Goal: Transaction & Acquisition: Purchase product/service

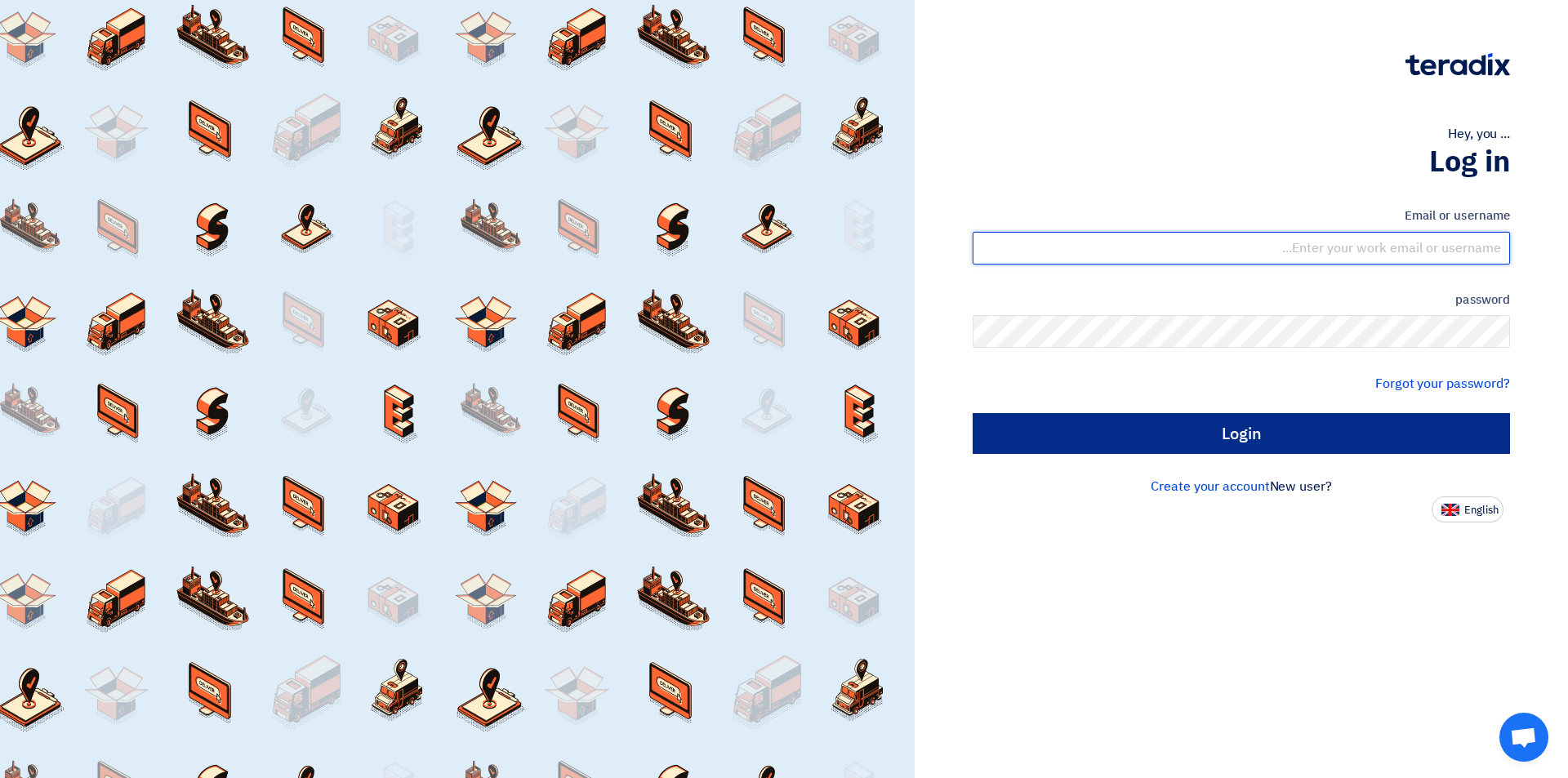
type input "[EMAIL_ADDRESS][DOMAIN_NAME]"
click at [1188, 434] on input "Login" at bounding box center [1241, 433] width 537 height 41
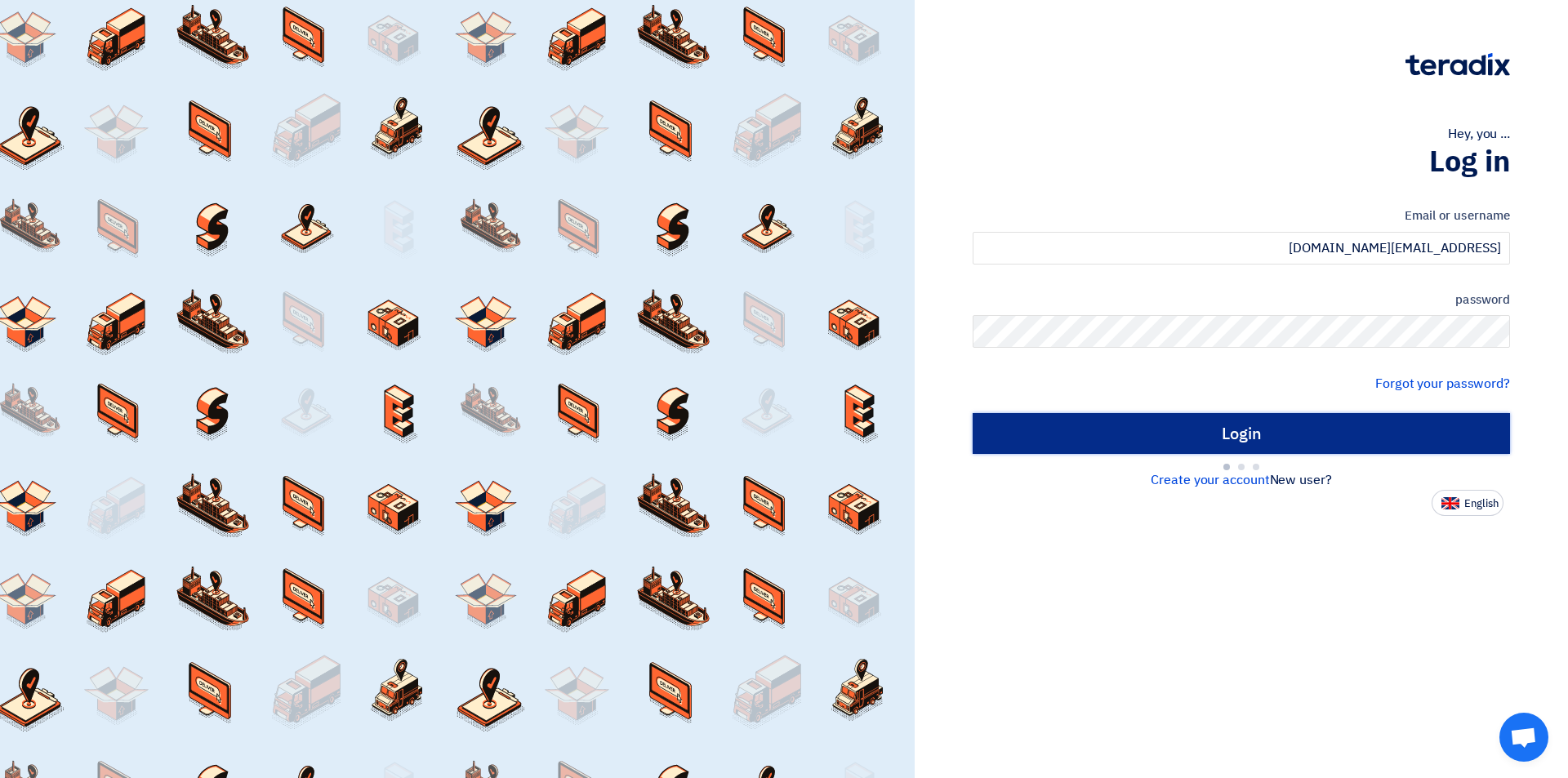
type input "Sign in"
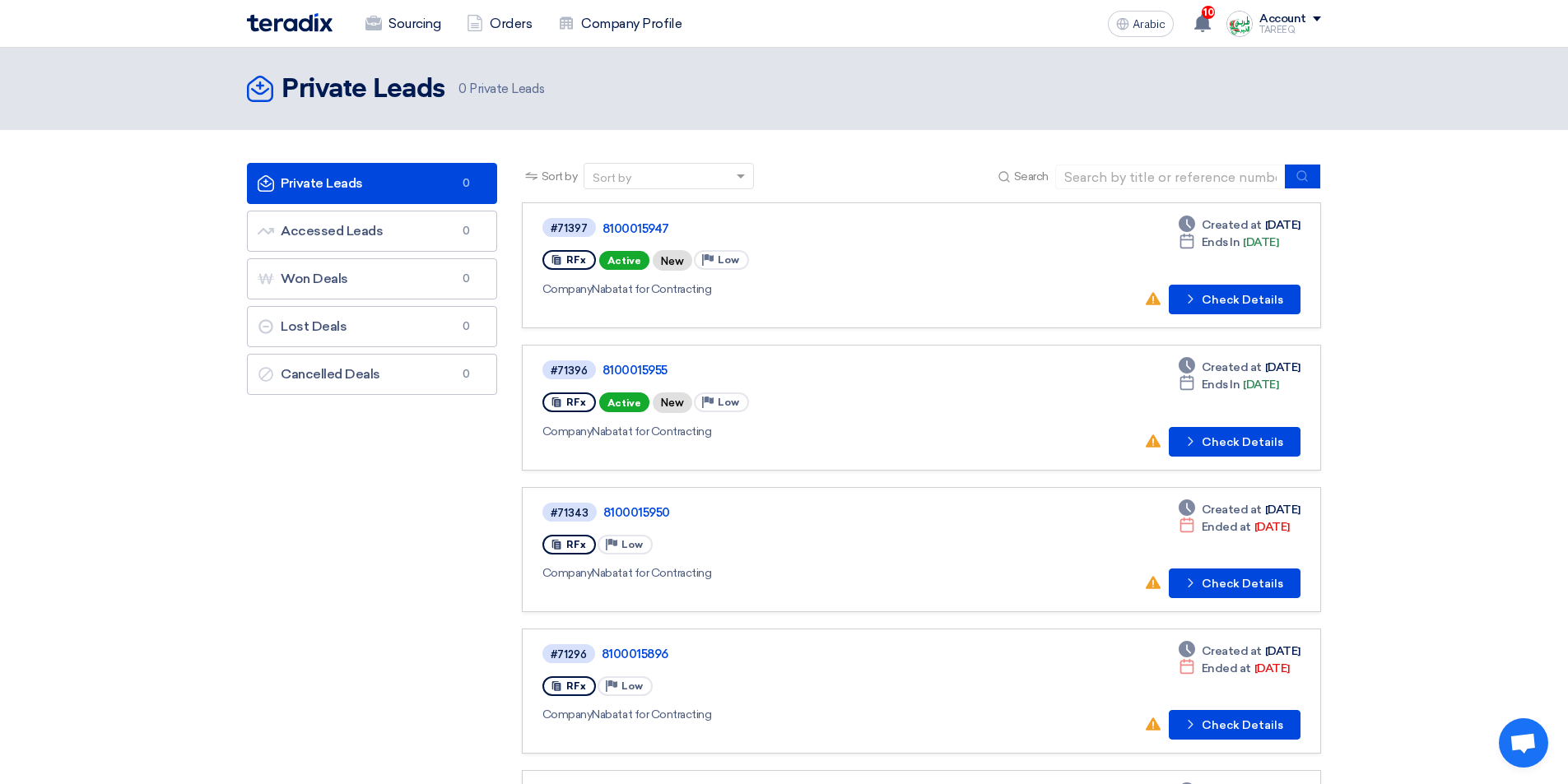
scroll to position [83, 0]
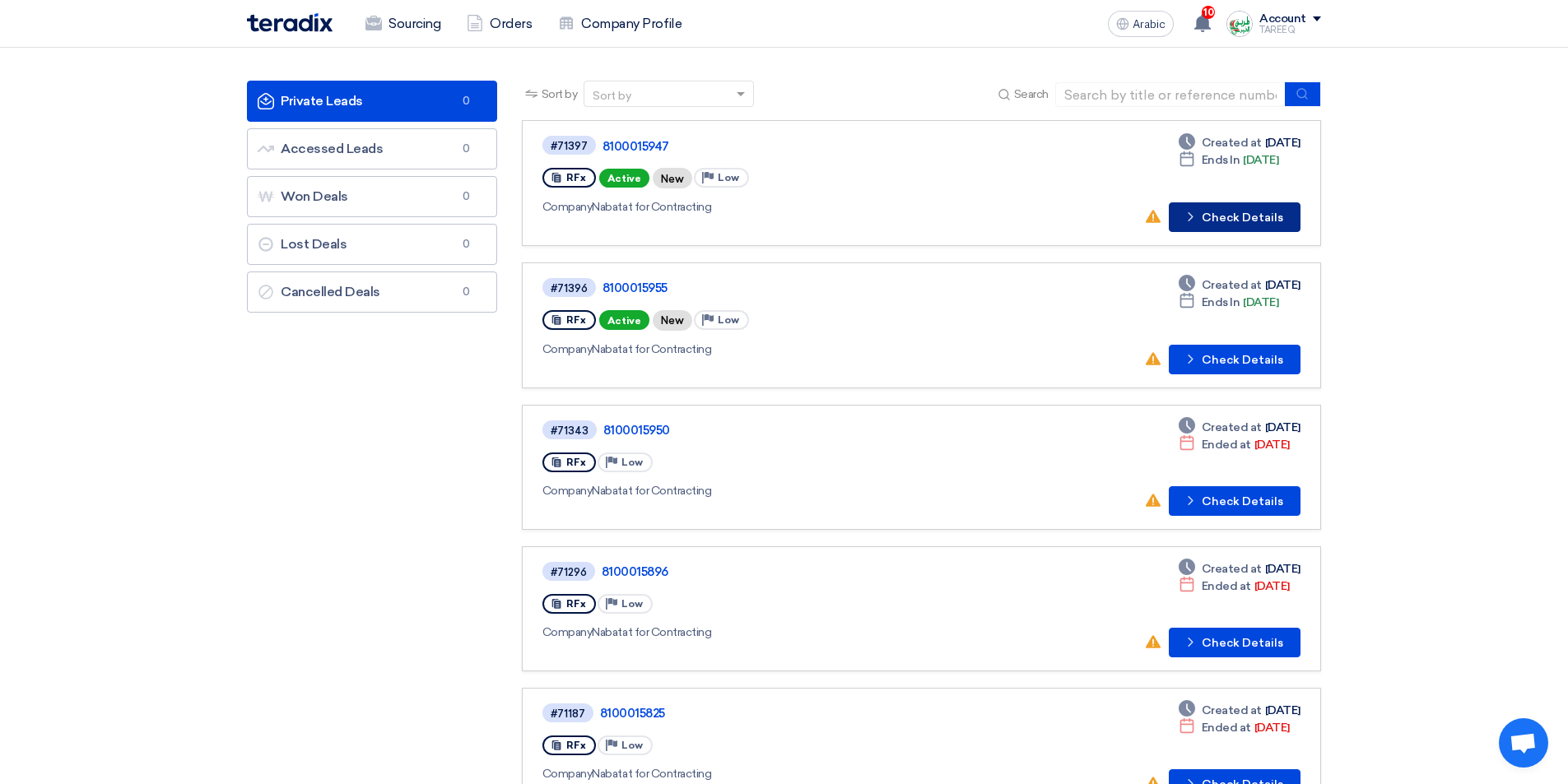
click at [1249, 224] on font "Check Details" at bounding box center [1242, 218] width 82 height 14
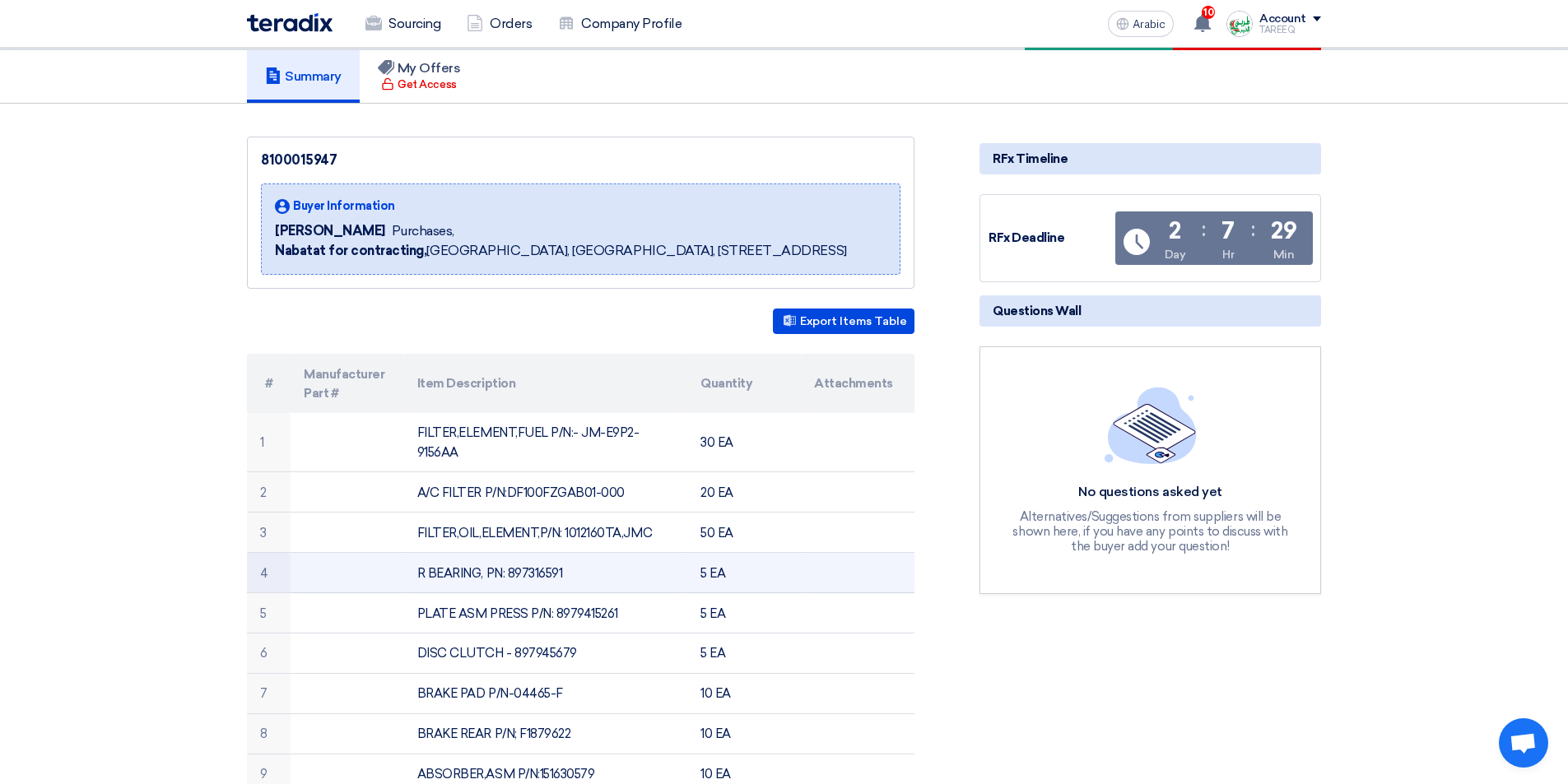
scroll to position [83, 0]
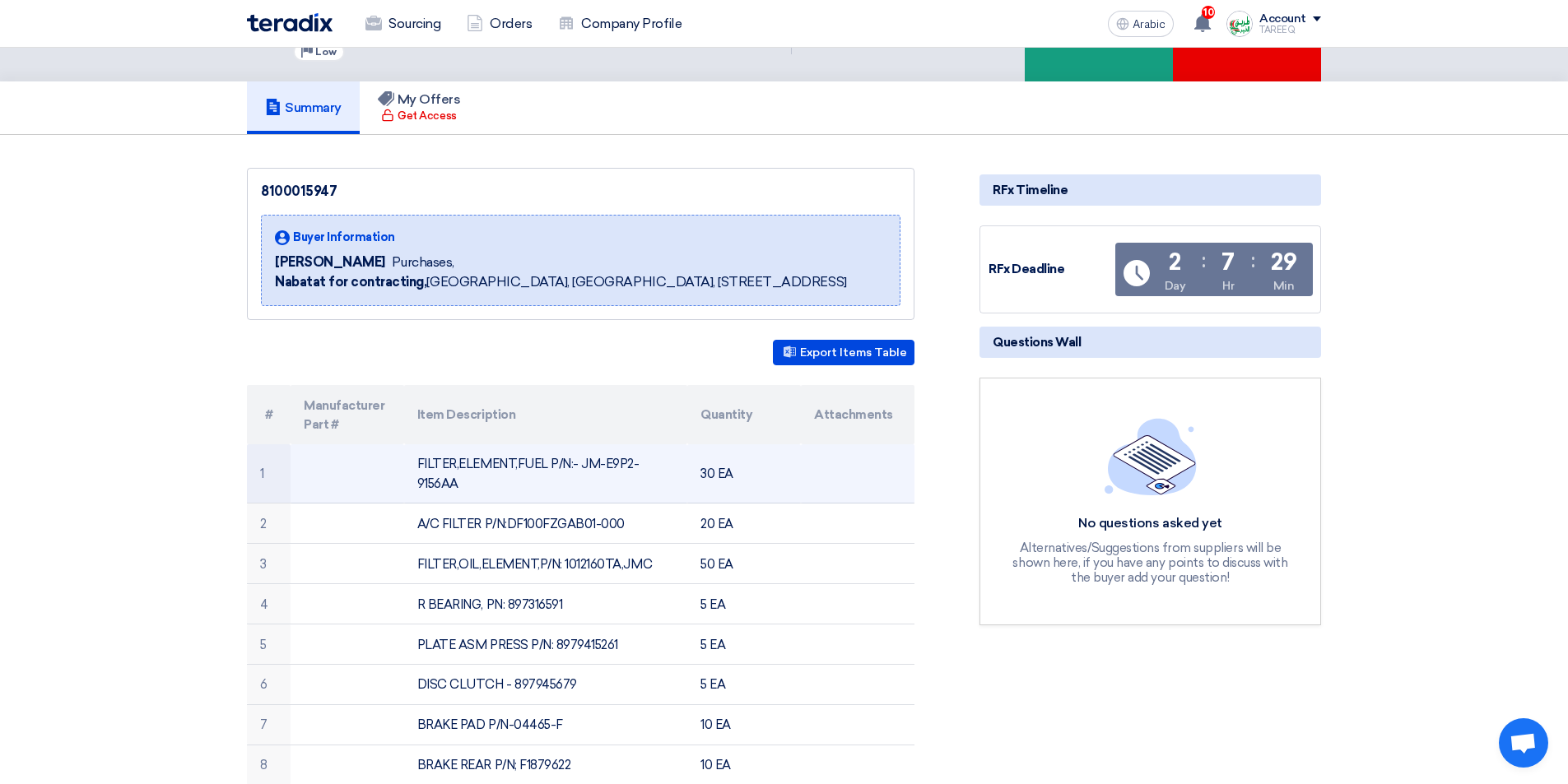
click at [614, 463] on font "FILTER,ELEMENT,FUEL P/N:- JM-E9P2-9156AA" at bounding box center [528, 474] width 222 height 34
click at [612, 463] on font "FILTER,ELEMENT,FUEL P/N:- JM-E9P2-9156AA" at bounding box center [528, 474] width 222 height 34
drag, startPoint x: 575, startPoint y: 461, endPoint x: 697, endPoint y: 461, distance: 122.0
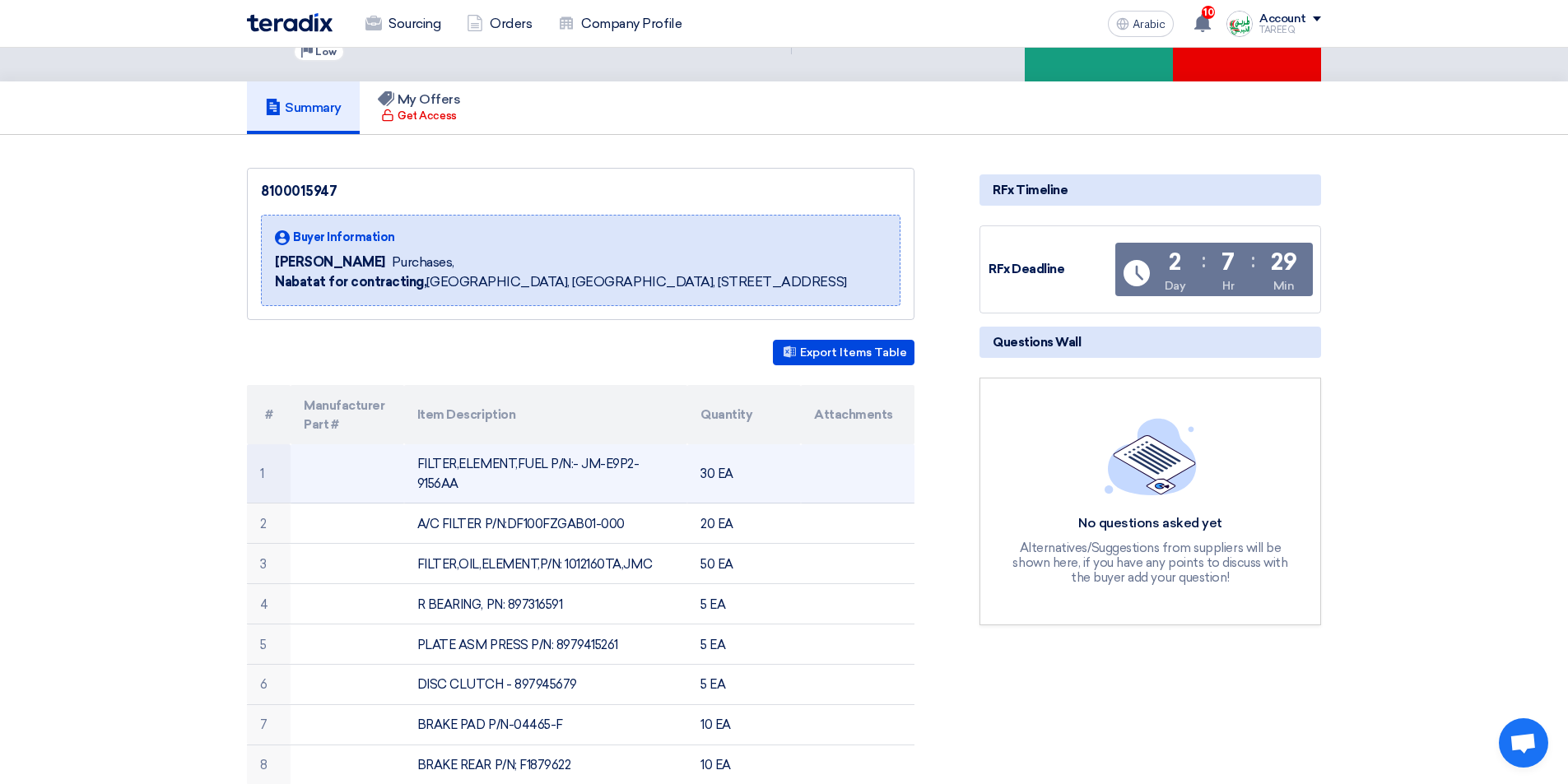
click at [697, 461] on tr "1 FILTER,ELEMENT,FUEL P/N:- JM-E9P2-9156AA 30 EA" at bounding box center [581, 474] width 668 height 59
copy tr "JM-E9P2-9156AA"
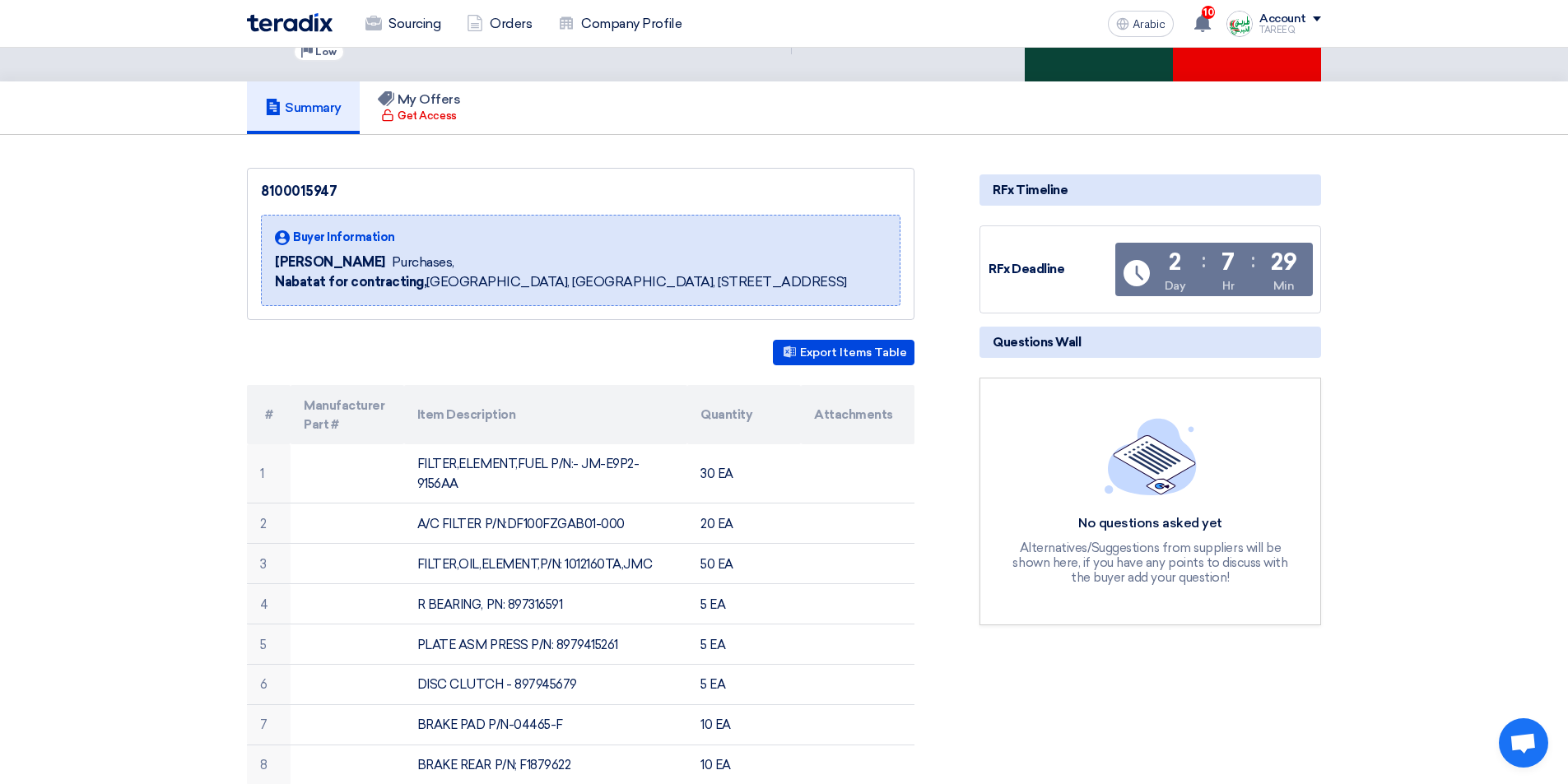
click at [1071, 60] on div "Accept Invitation" at bounding box center [1099, 24] width 149 height 116
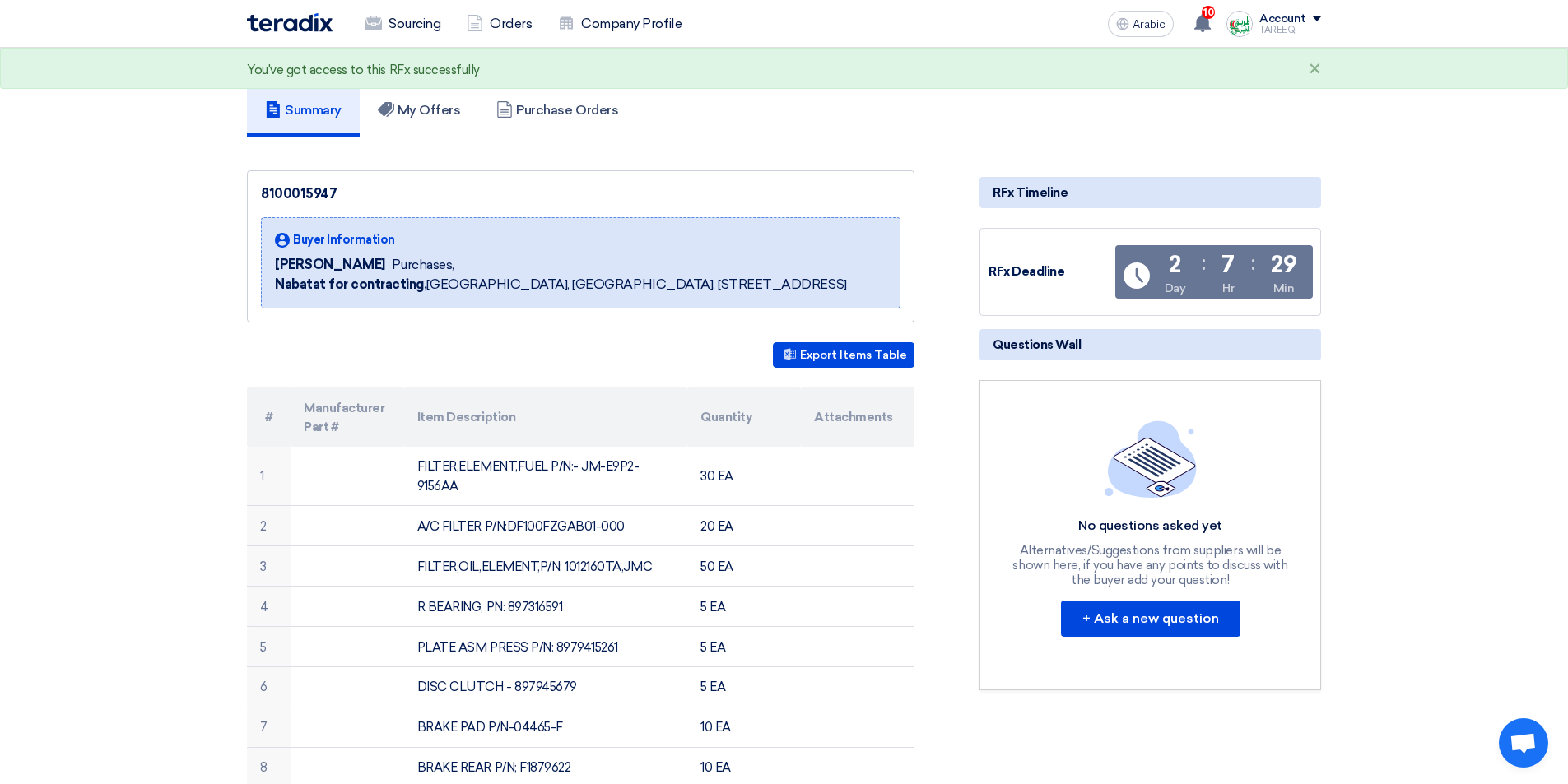
scroll to position [0, 0]
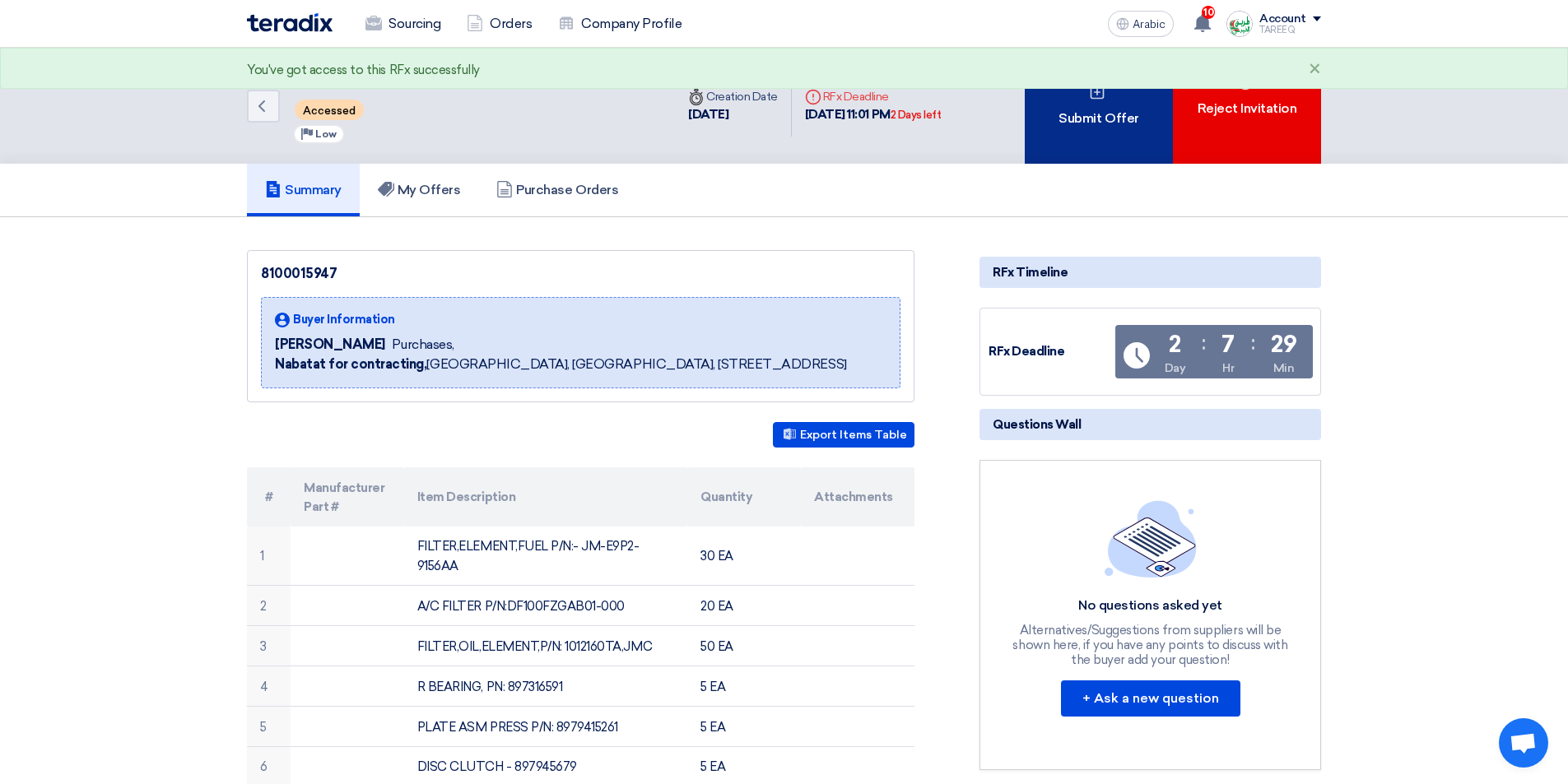
click at [1103, 141] on div "Submit Offer" at bounding box center [1099, 105] width 149 height 116
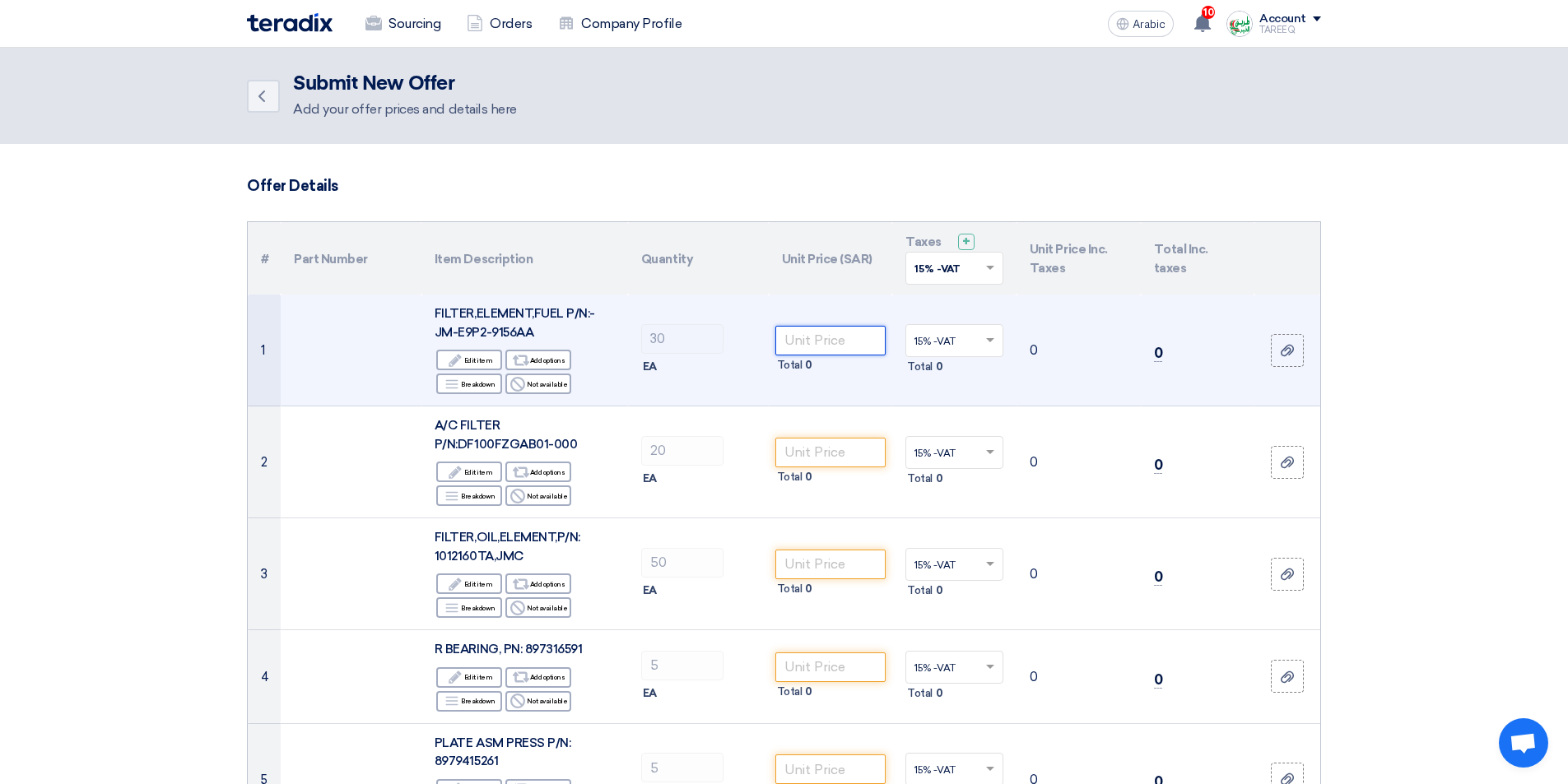
click at [827, 340] on input "number" at bounding box center [831, 341] width 111 height 30
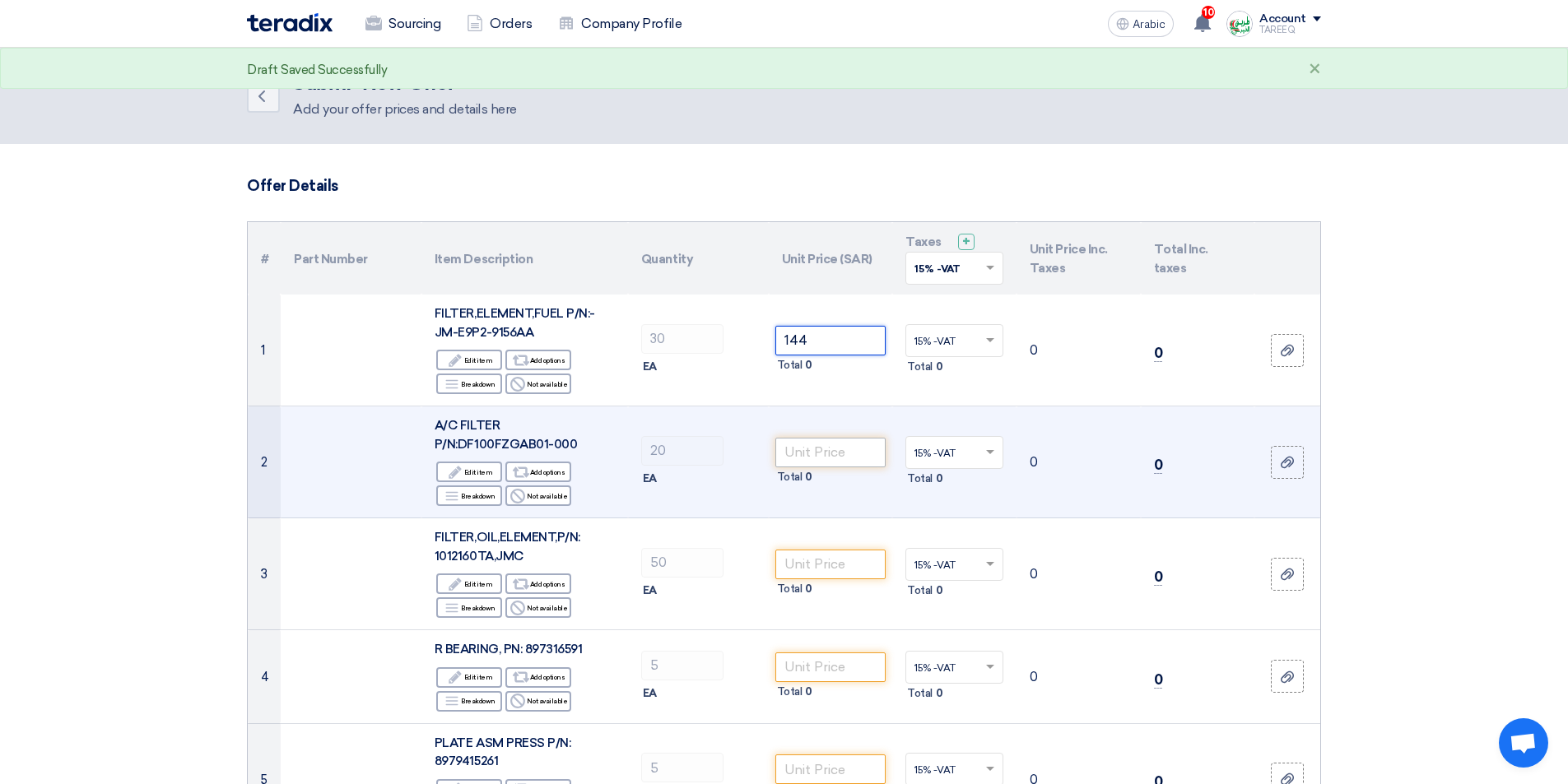
type input "144"
click at [868, 461] on input "number" at bounding box center [831, 453] width 111 height 30
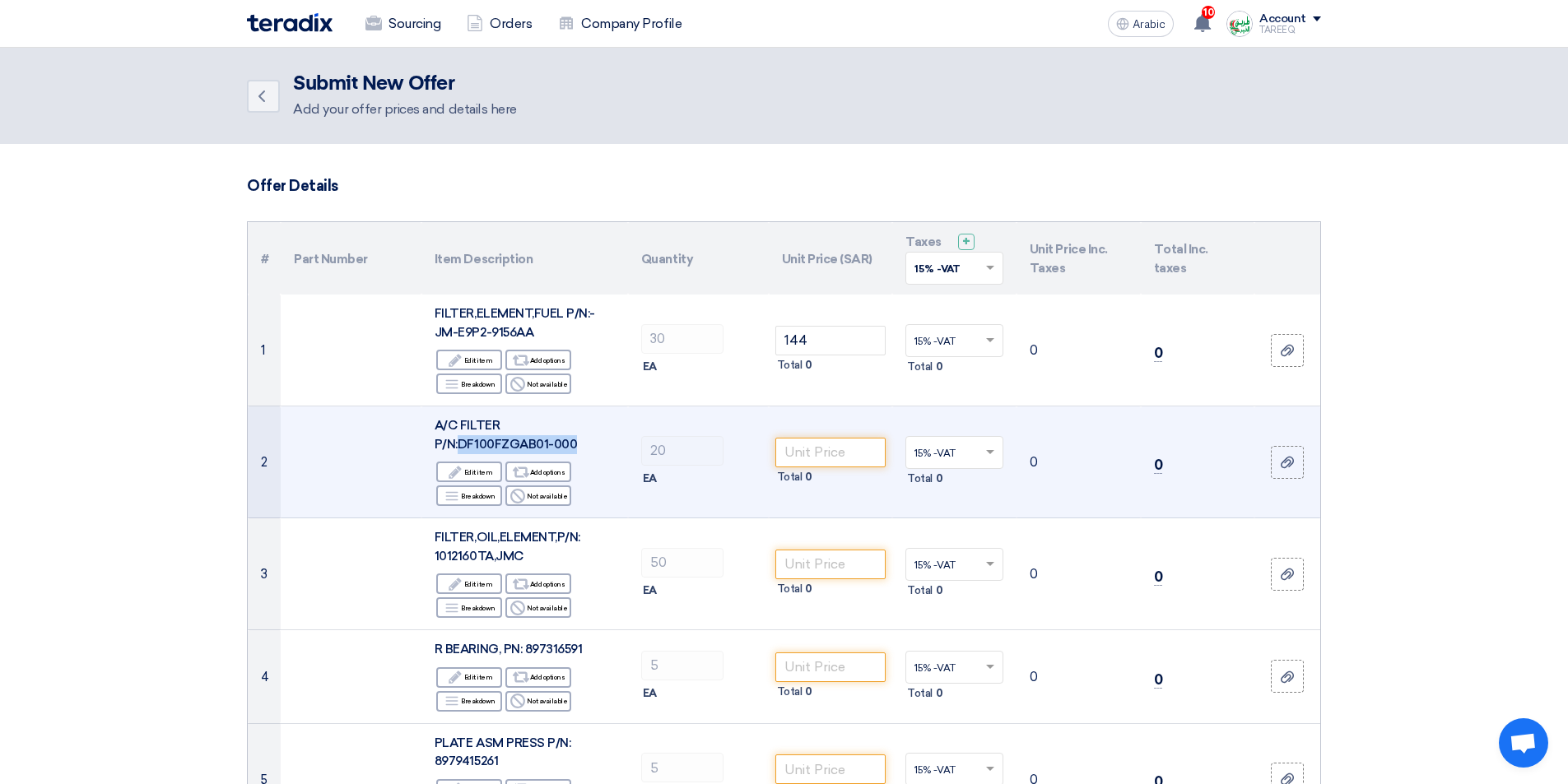
drag, startPoint x: 459, startPoint y: 441, endPoint x: 578, endPoint y: 432, distance: 119.3
click at [578, 434] on div "A/C FILTER P/N:DF100FZGAB01-000" at bounding box center [524, 435] width 180 height 37
click at [506, 439] on font "A/C FILTER P/N:DF100FZGAB01-000" at bounding box center [505, 435] width 142 height 33
drag, startPoint x: 463, startPoint y: 441, endPoint x: 613, endPoint y: 446, distance: 150.1
click at [613, 446] on div "A/C FILTER P/N:DF100FZGAB01-000" at bounding box center [524, 435] width 180 height 37
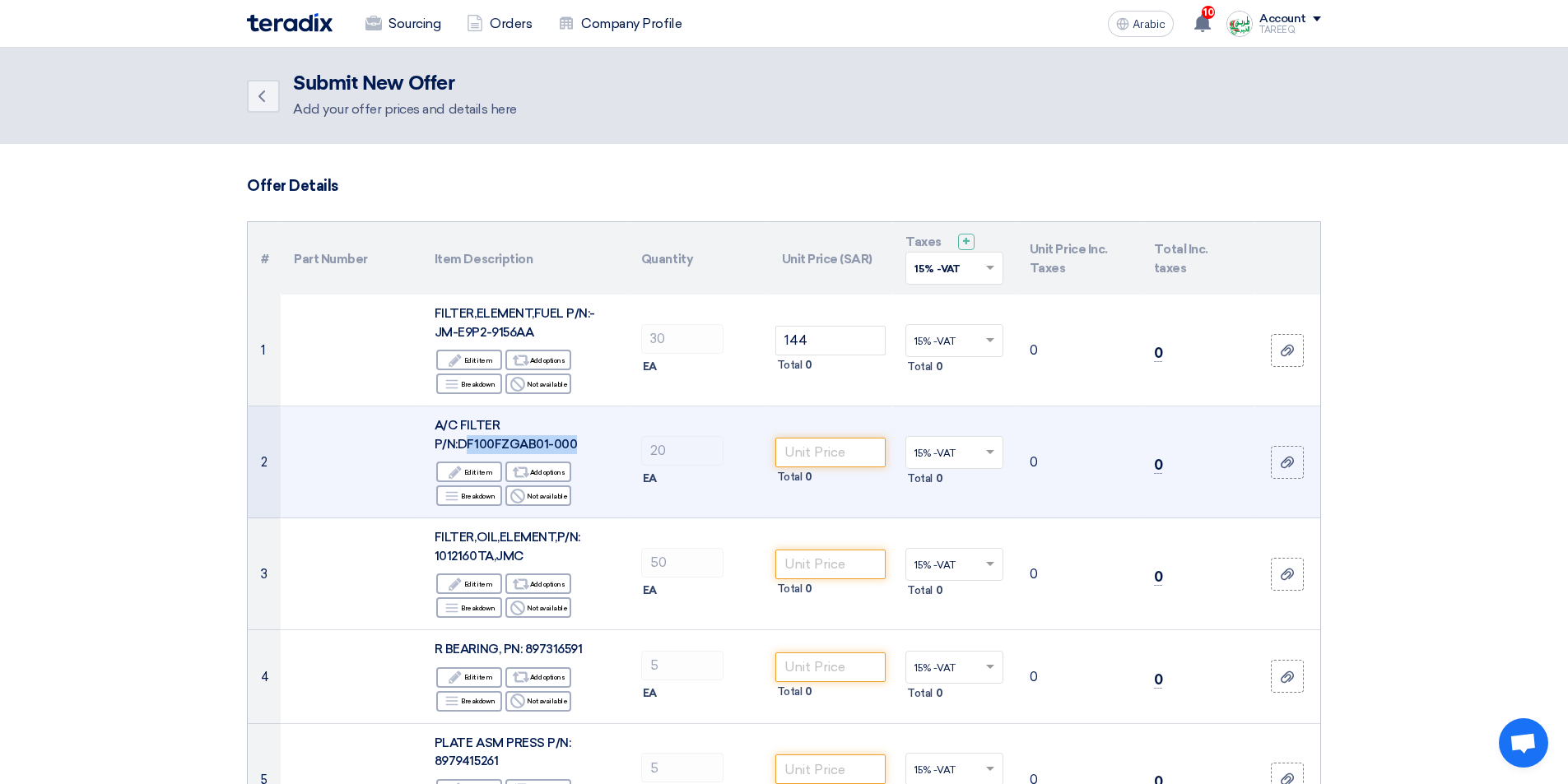
click at [512, 446] on font "A/C FILTER P/N:DF100FZGAB01-000" at bounding box center [505, 435] width 142 height 33
click at [495, 442] on font "A/C FILTER P/N:DF100FZGAB01-000" at bounding box center [505, 435] width 142 height 33
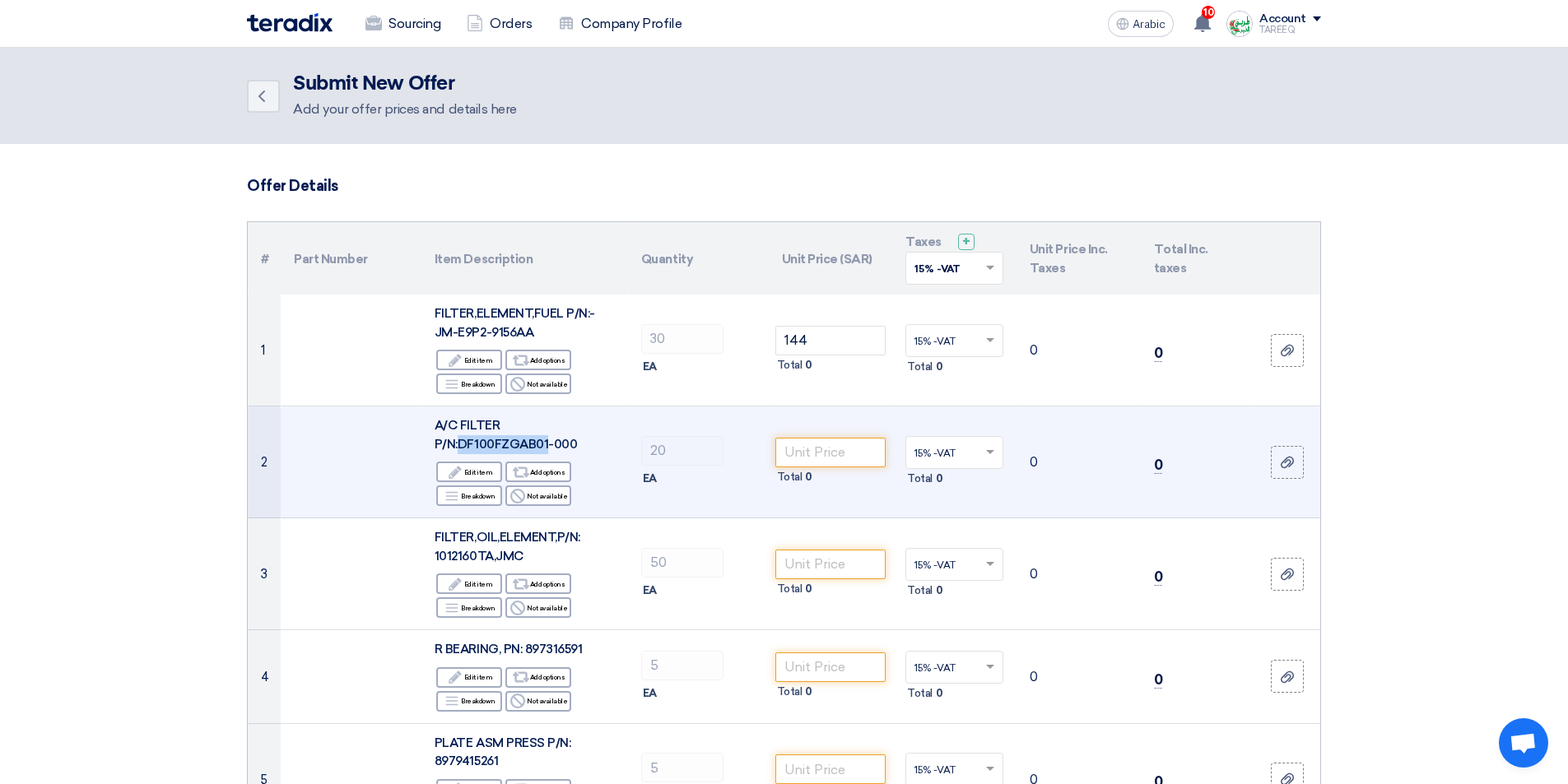
click at [495, 442] on font "A/C FILTER P/N:DF100FZGAB01-000" at bounding box center [505, 435] width 142 height 33
click at [496, 442] on font "A/C FILTER P/N:DF100FZGAB01-000" at bounding box center [505, 435] width 142 height 33
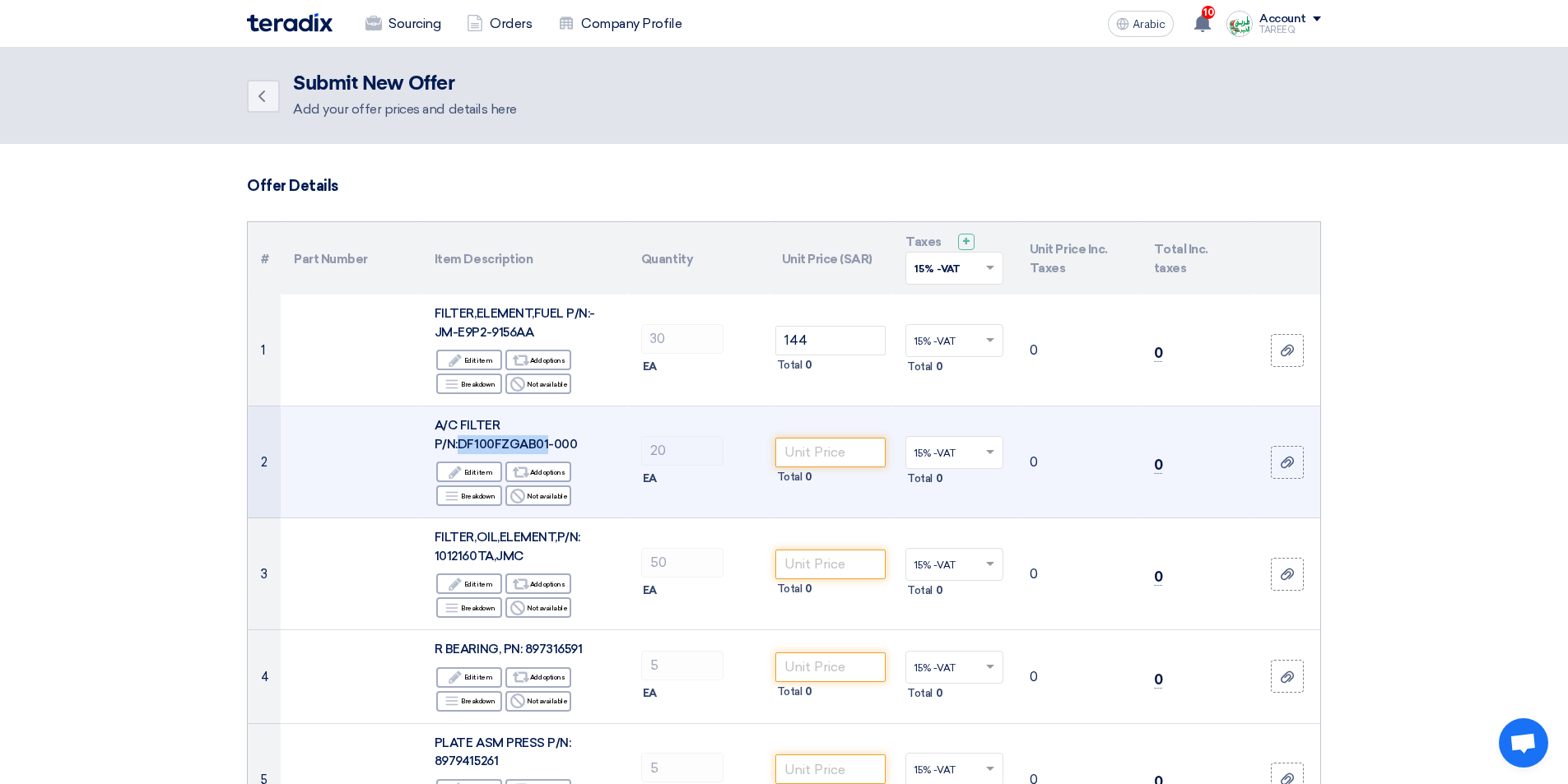
click at [496, 442] on font "A/C FILTER P/N:DF100FZGAB01-000" at bounding box center [505, 435] width 142 height 33
drag, startPoint x: 461, startPoint y: 444, endPoint x: 576, endPoint y: 450, distance: 115.2
click at [576, 450] on div "A/C FILTER P/N:DF100FZGAB01-000" at bounding box center [524, 435] width 180 height 37
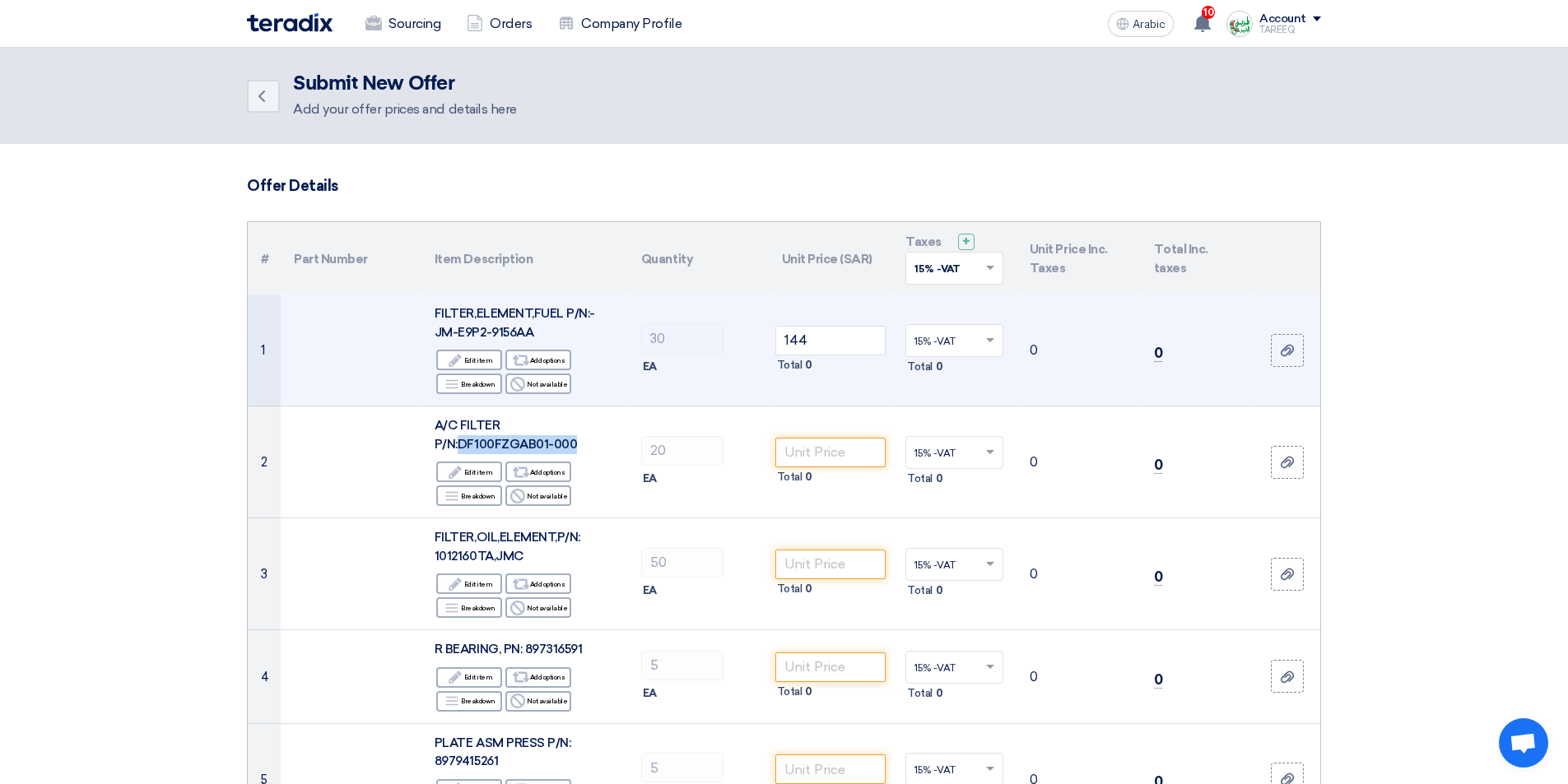
copy font "DF100FZGAB01-000"
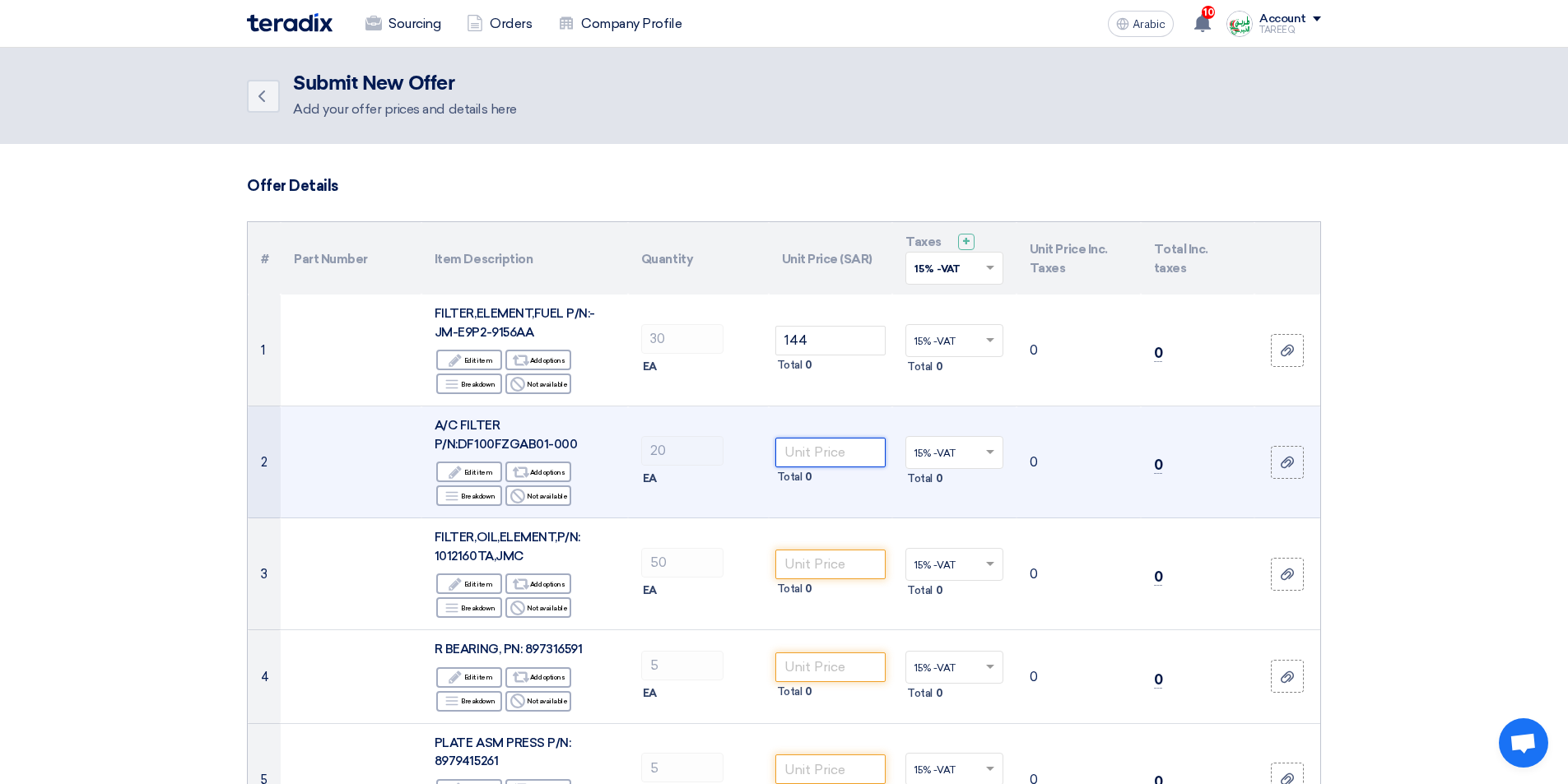
click at [846, 455] on input "number" at bounding box center [831, 453] width 111 height 30
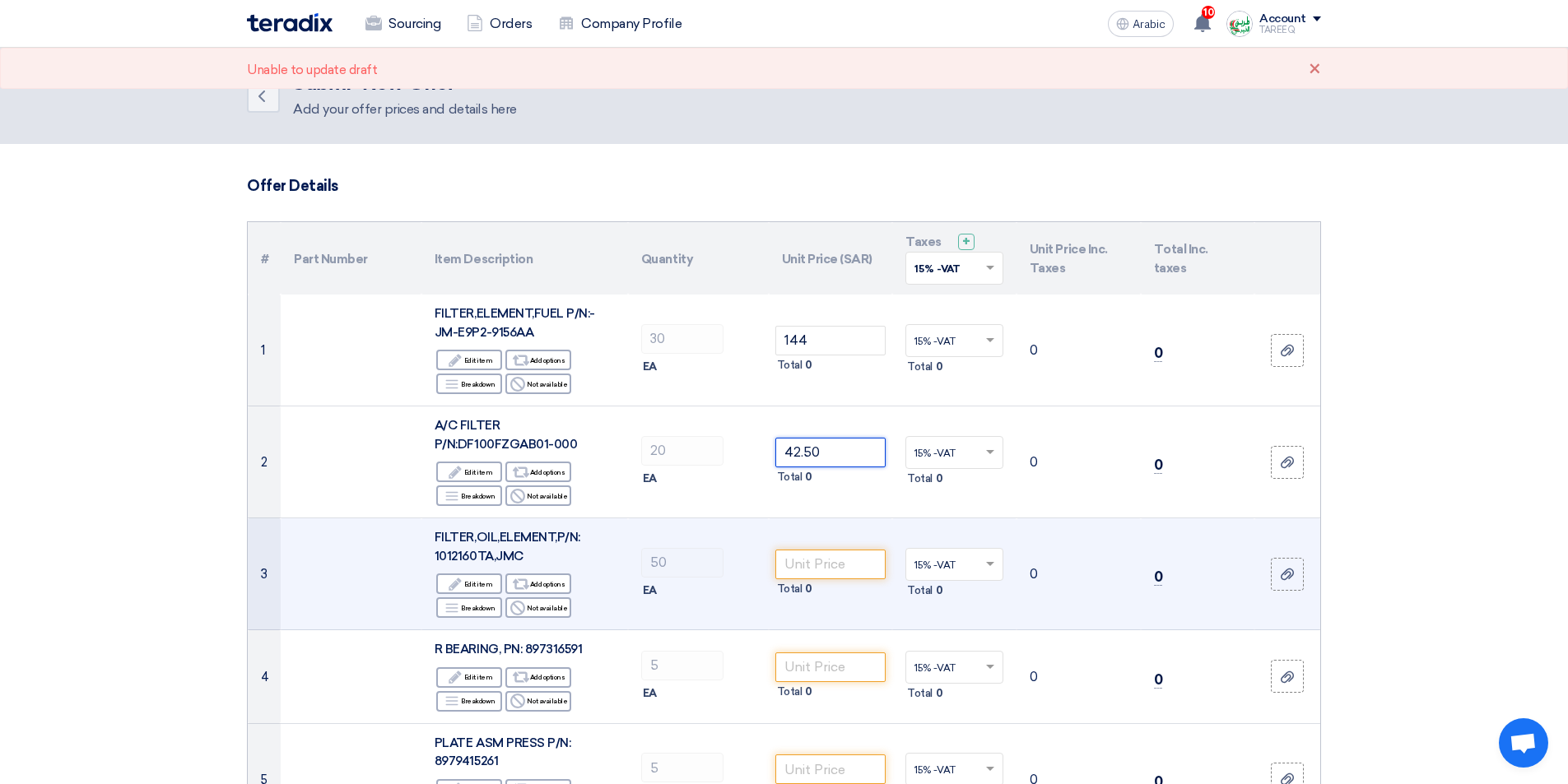
type input "42.50"
click at [464, 555] on font "FILTER,OIL,ELEMENT,P/N: 1012160TA,JMC" at bounding box center [507, 547] width 146 height 33
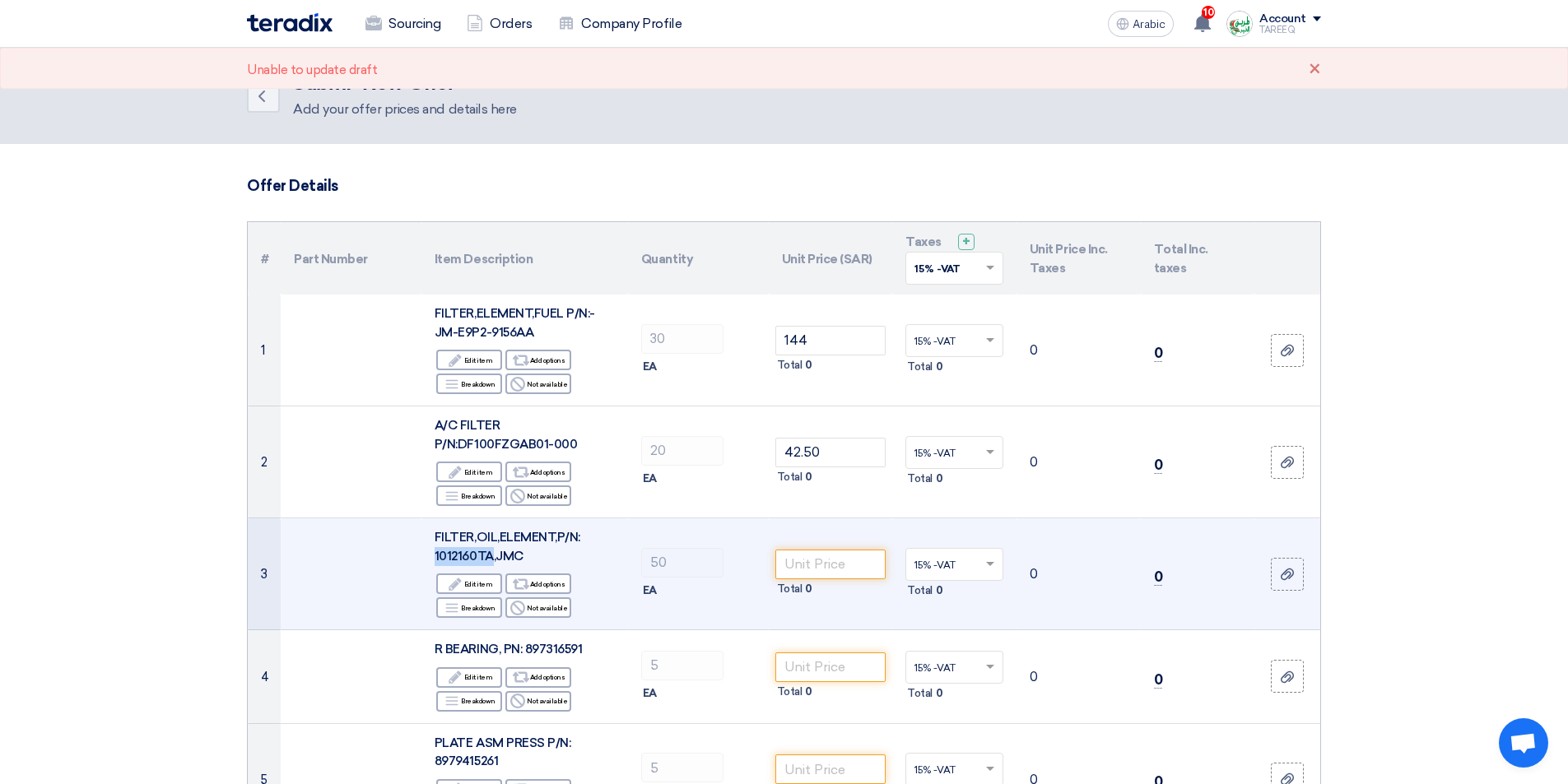
click at [464, 555] on font "FILTER,OIL,ELEMENT,P/N: 1012160TA,JMC" at bounding box center [507, 547] width 146 height 33
drag, startPoint x: 523, startPoint y: 557, endPoint x: 433, endPoint y: 561, distance: 90.1
click at [433, 561] on td "FILTER,OIL,ELEMENT,P/N: 1012160TA,JMC Edit Edit item Alternative Add options Br…" at bounding box center [524, 574] width 207 height 112
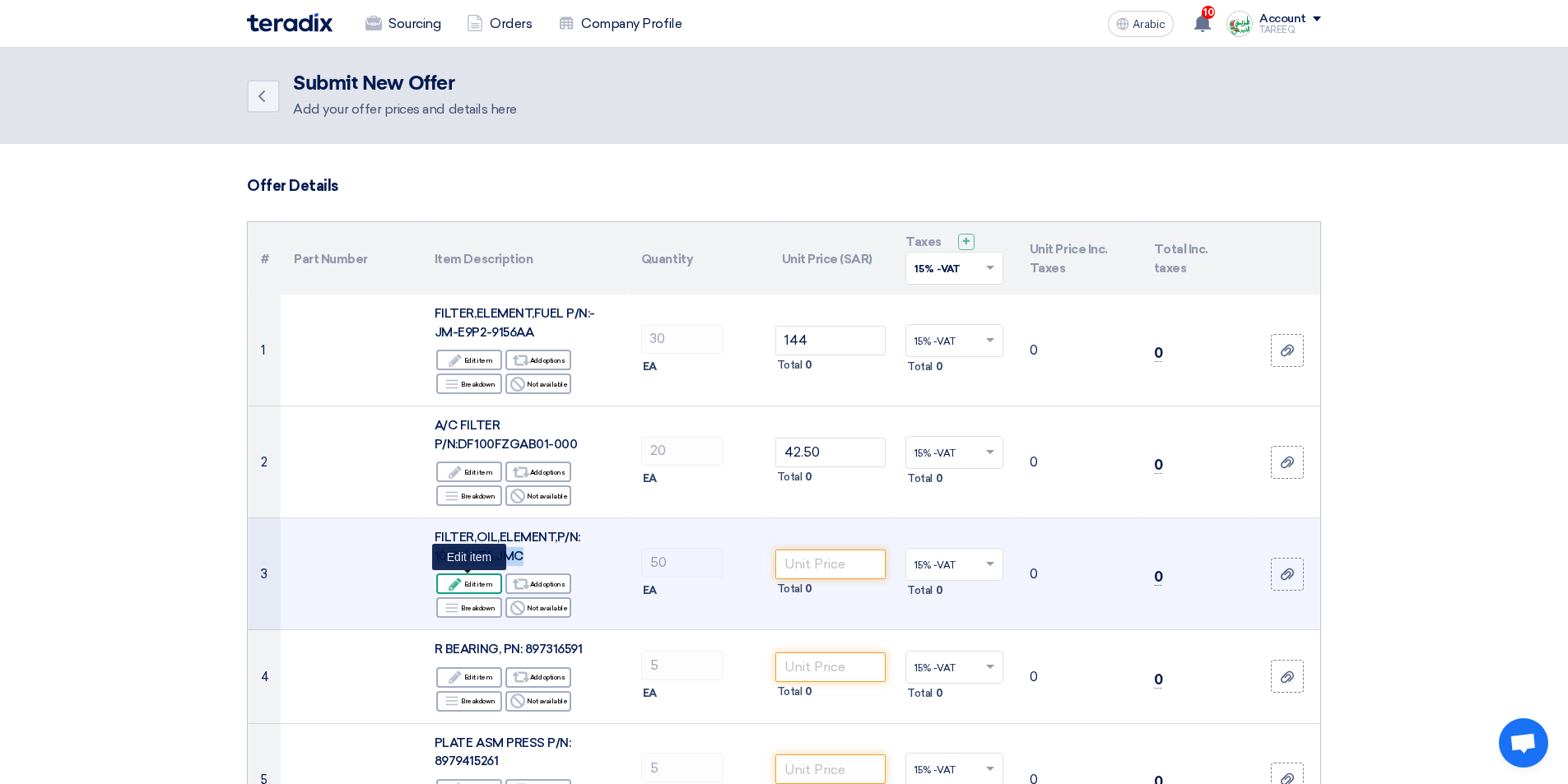
copy font "1012160TA,JMC"
click at [836, 558] on input "number" at bounding box center [831, 565] width 111 height 30
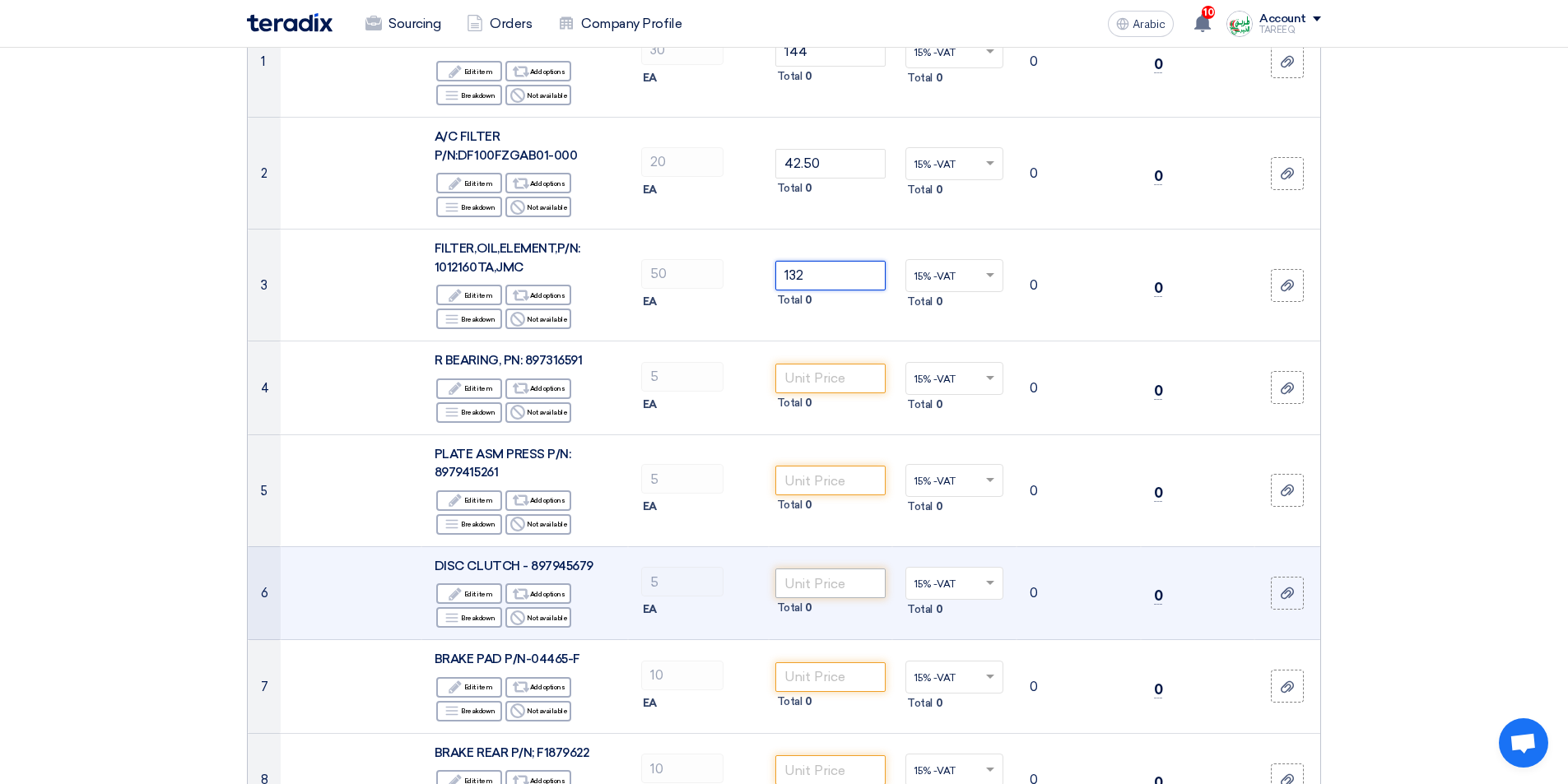
scroll to position [330, 0]
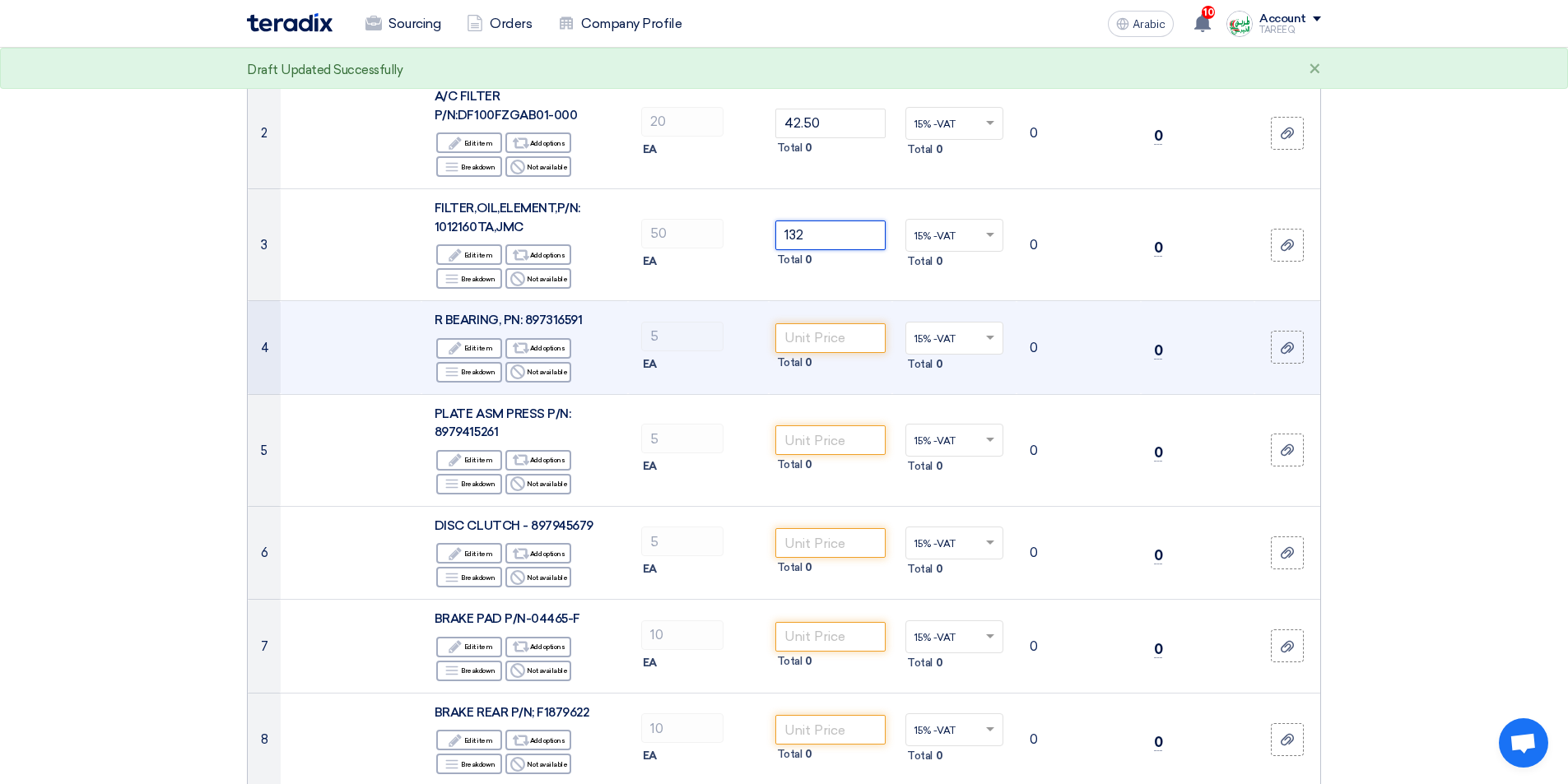
type input "132"
click at [550, 316] on font "R BEARING, PN: 897316591" at bounding box center [508, 320] width 148 height 15
copy font "897316591"
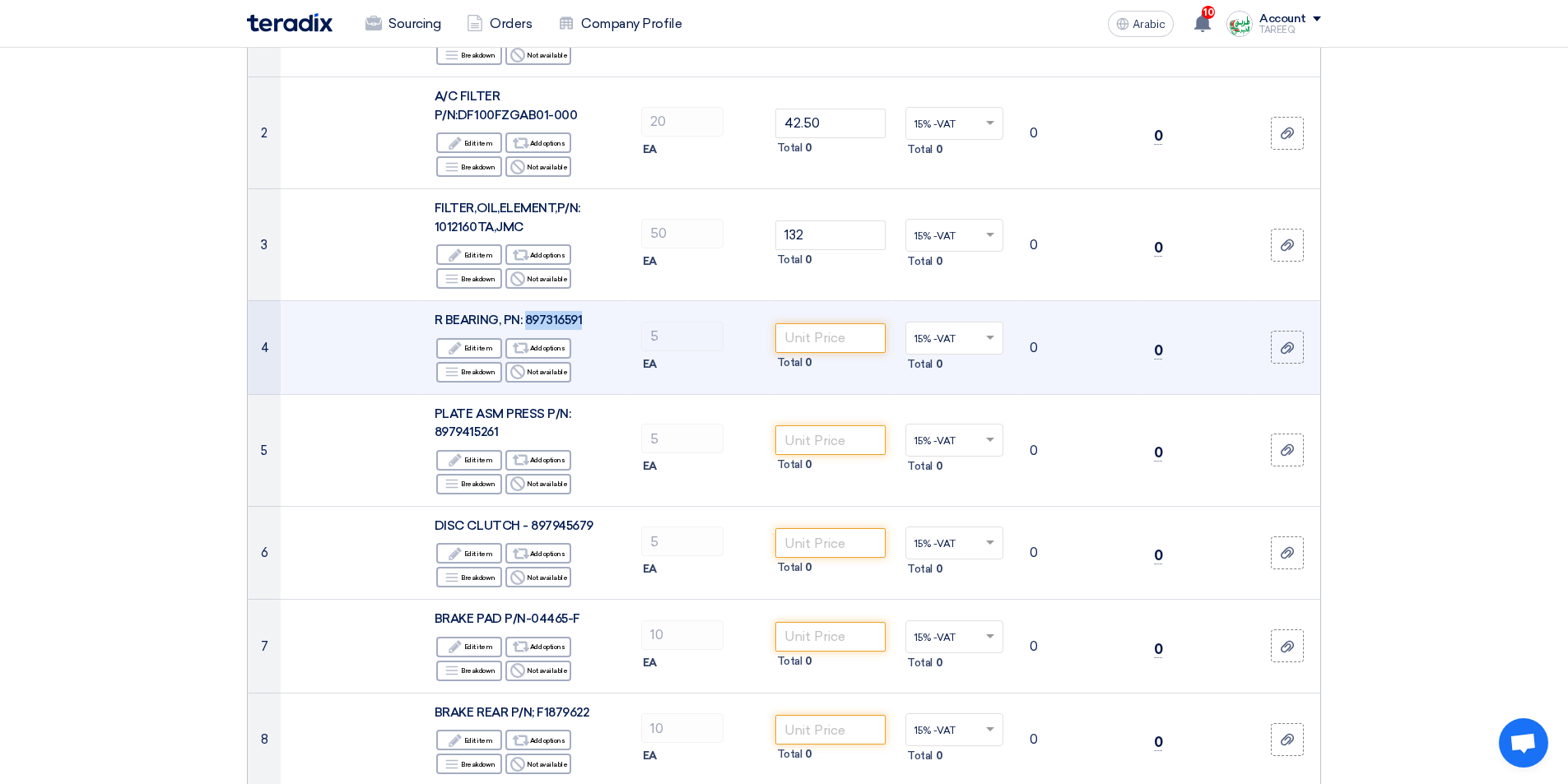
click at [621, 320] on td "R BEARING, PN: 897316591 Edit Edit item Alternative Add options Breakdown Break…" at bounding box center [524, 348] width 207 height 94
click at [561, 322] on font "R BEARING, PN: 897316591" at bounding box center [508, 320] width 148 height 15
click at [561, 321] on font "R BEARING, PN: 897316591" at bounding box center [508, 320] width 148 height 15
copy font "897316591"
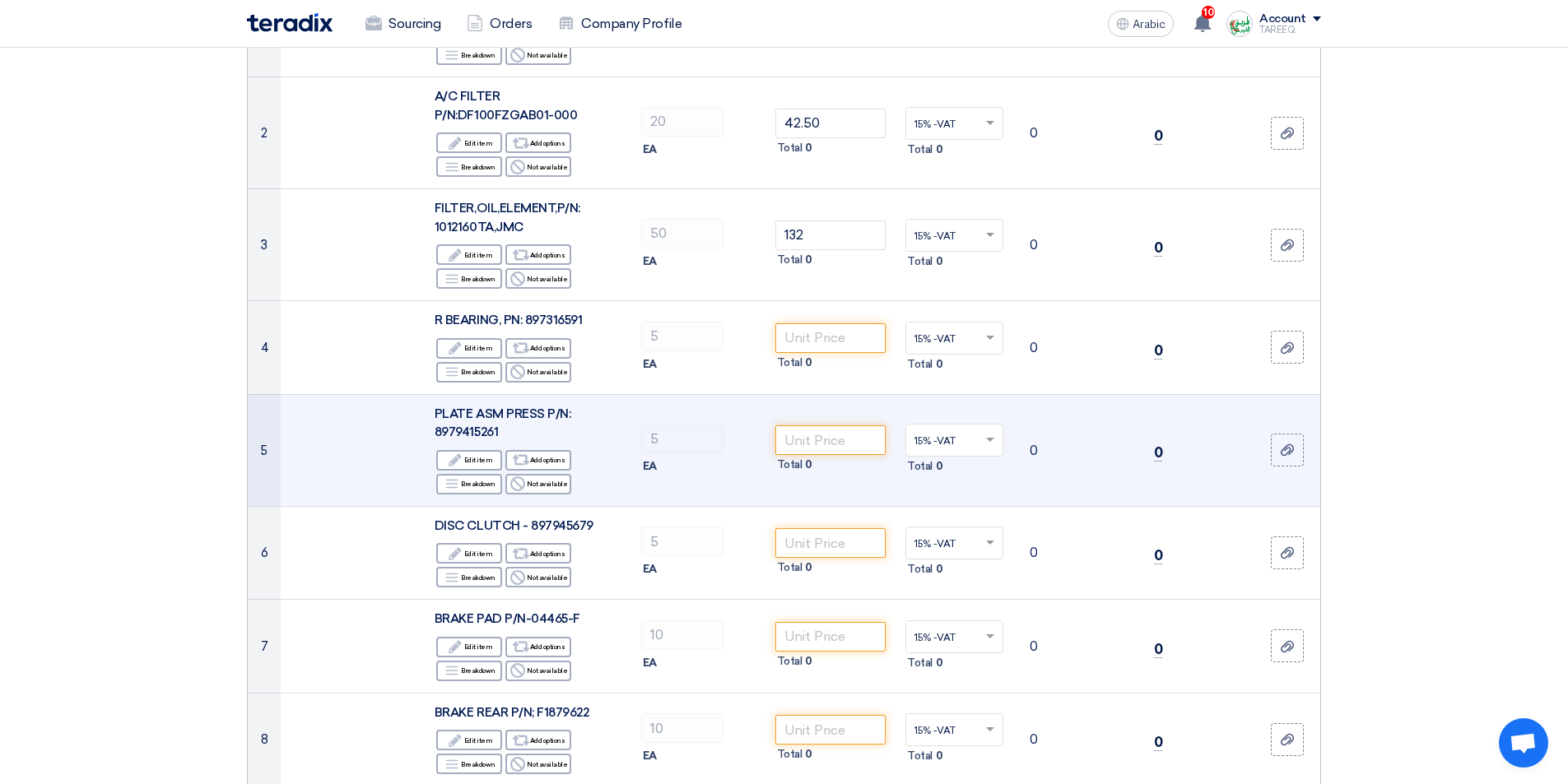
click at [478, 434] on font "PLATE ASM PRESS P/N: 8979415261" at bounding box center [502, 424] width 136 height 33
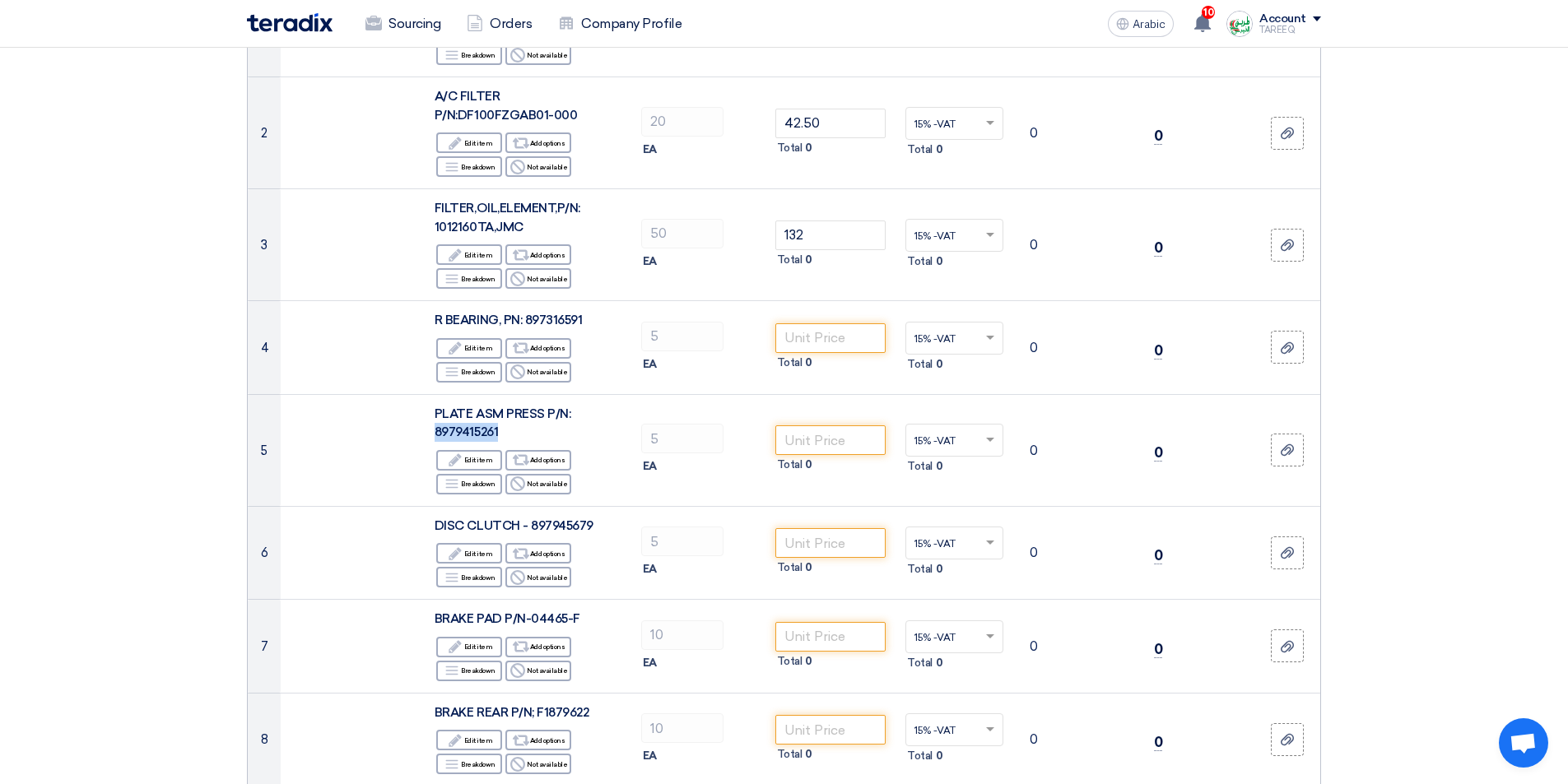
copy font "8979415261"
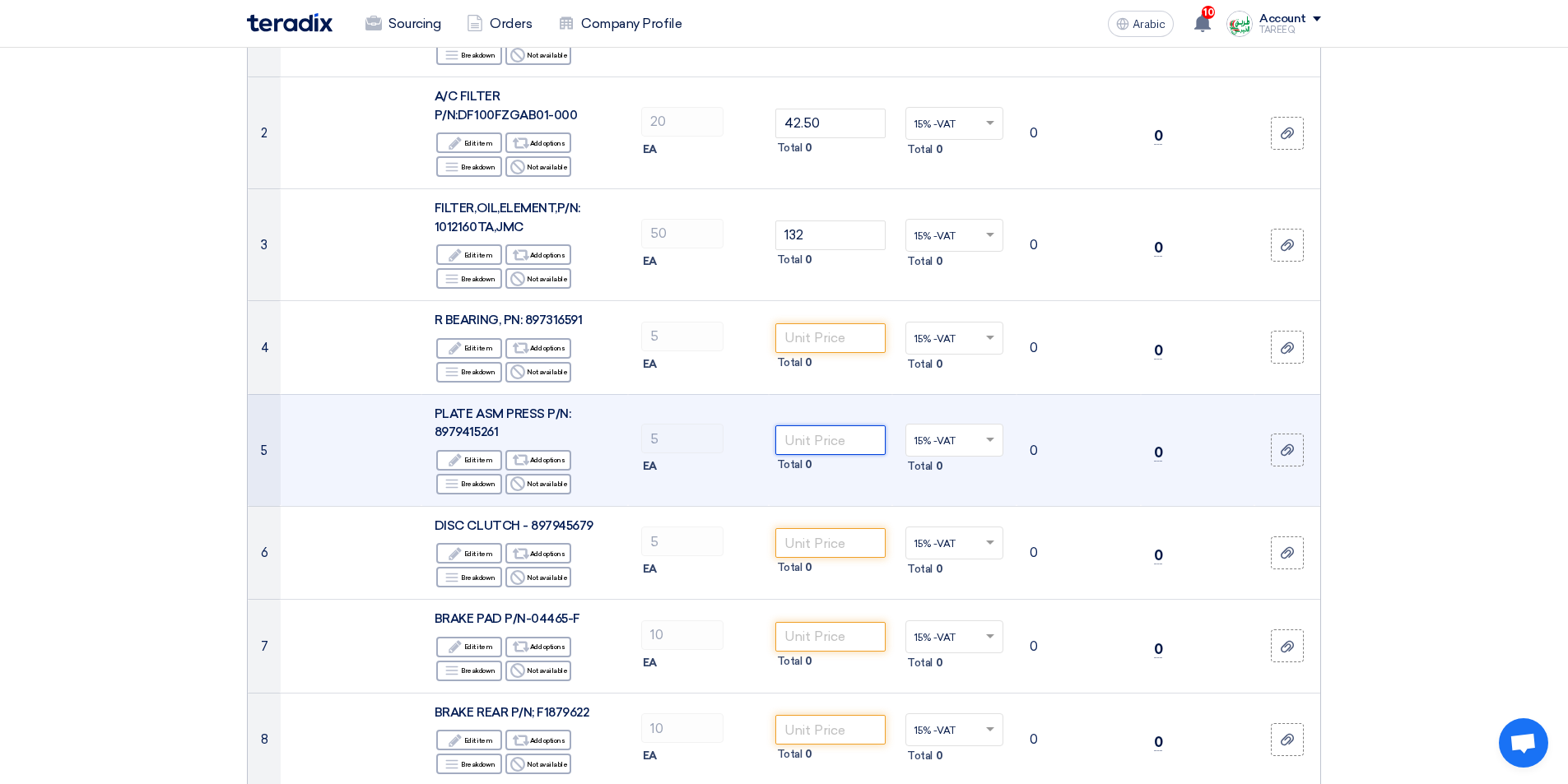
click at [846, 446] on input "number" at bounding box center [831, 440] width 111 height 30
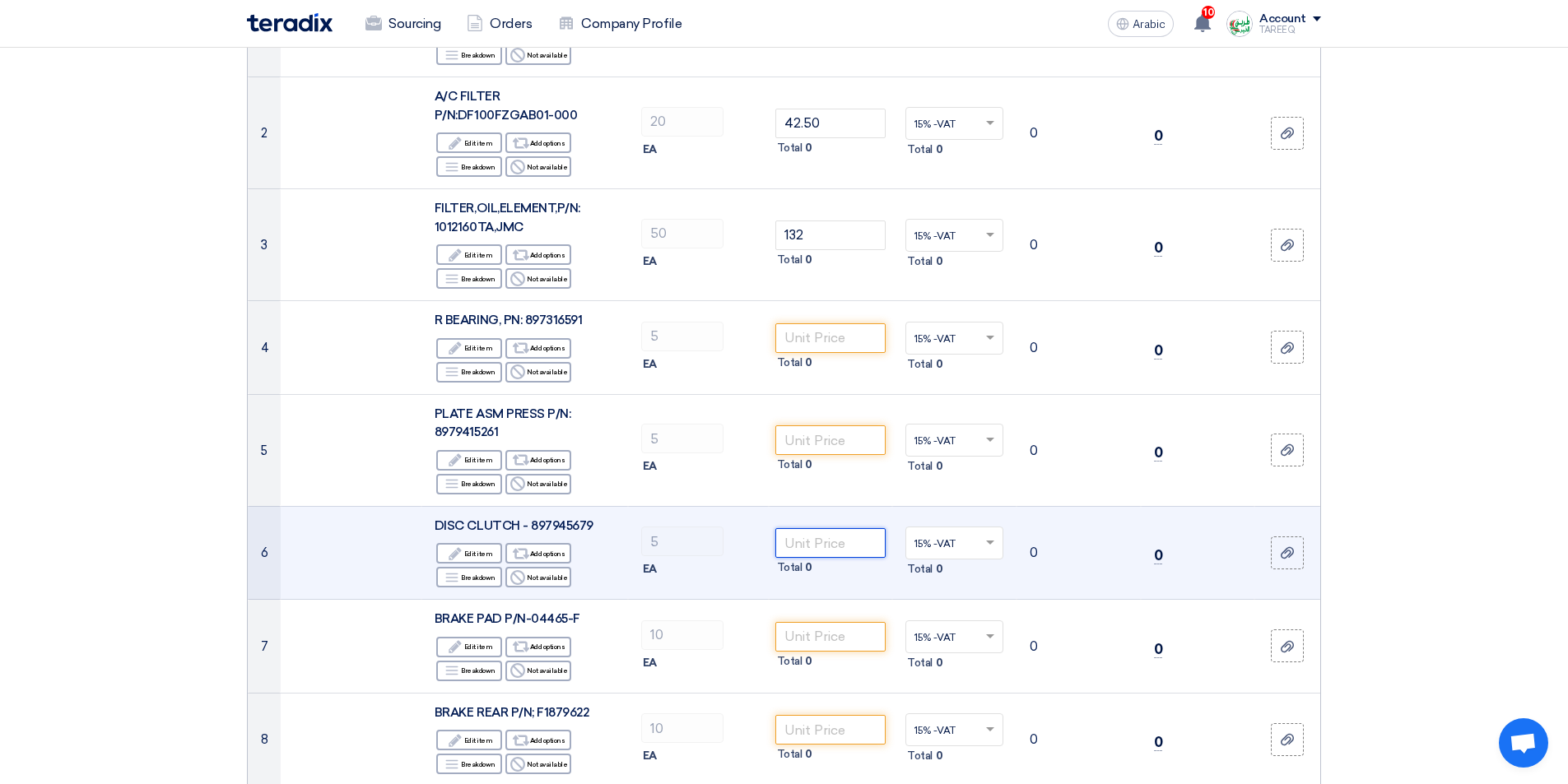
click at [818, 539] on input "number" at bounding box center [831, 543] width 111 height 30
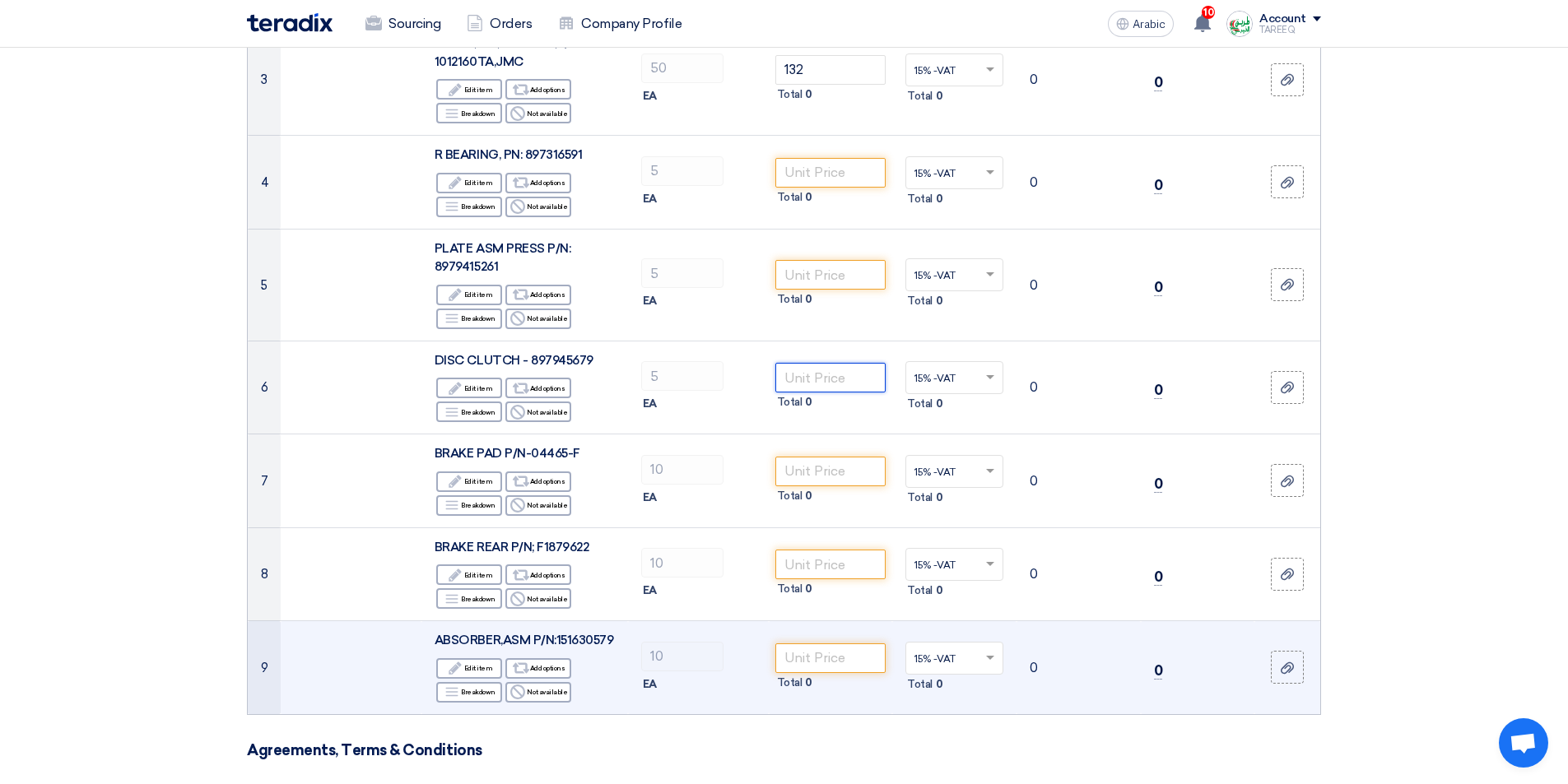
scroll to position [494, 0]
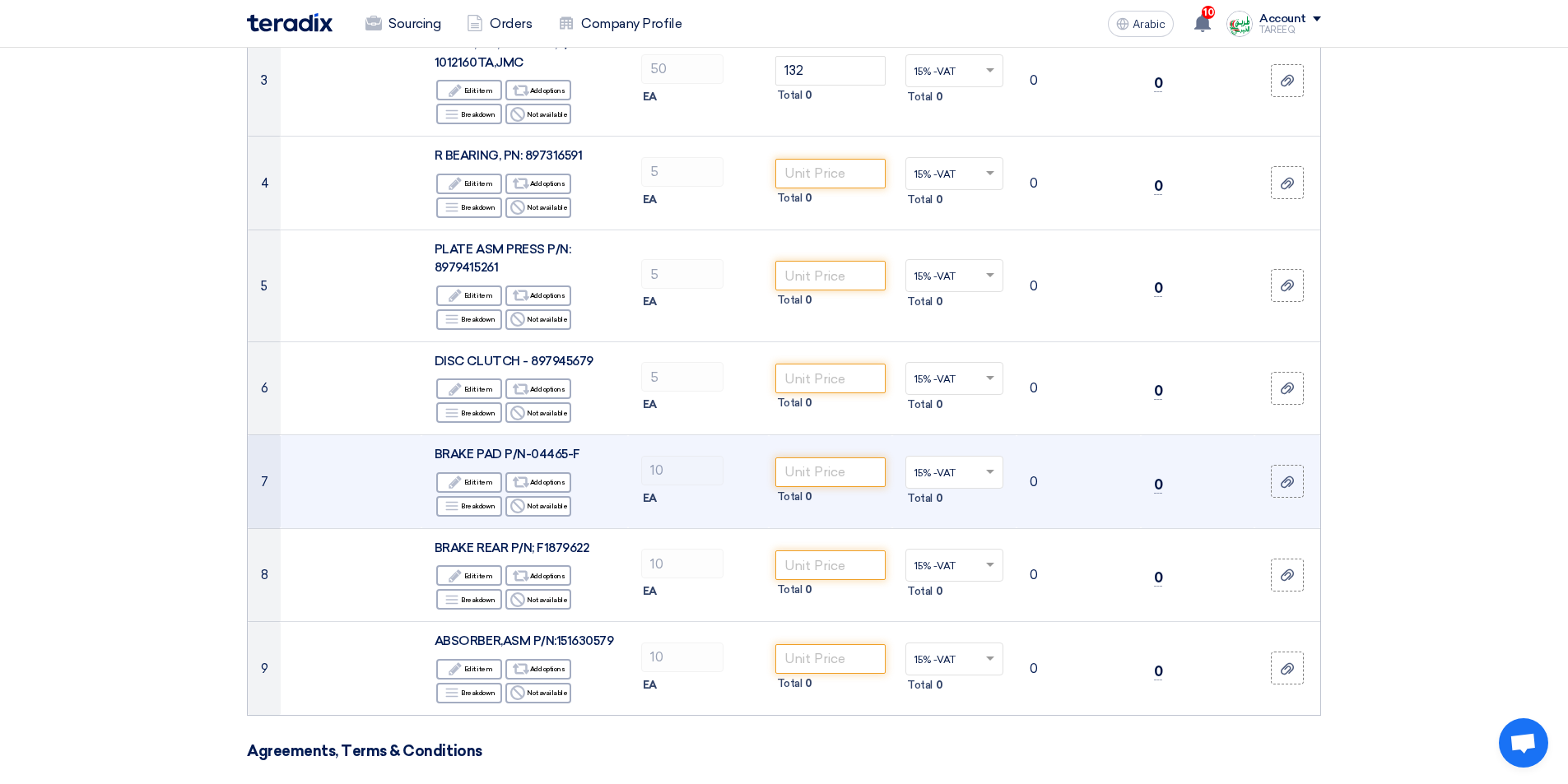
click at [559, 455] on font "BRAKE PAD P/N-04465-F" at bounding box center [507, 454] width 146 height 15
click at [579, 454] on div "BRAKE PAD P/N-04465-F" at bounding box center [524, 455] width 180 height 19
drag, startPoint x: 529, startPoint y: 453, endPoint x: 628, endPoint y: 438, distance: 100.1
click at [628, 438] on tr "7 BRAKE PAD P/N-04465-F Edit Edit item Alternative Add options Breakdown" at bounding box center [784, 482] width 1072 height 94
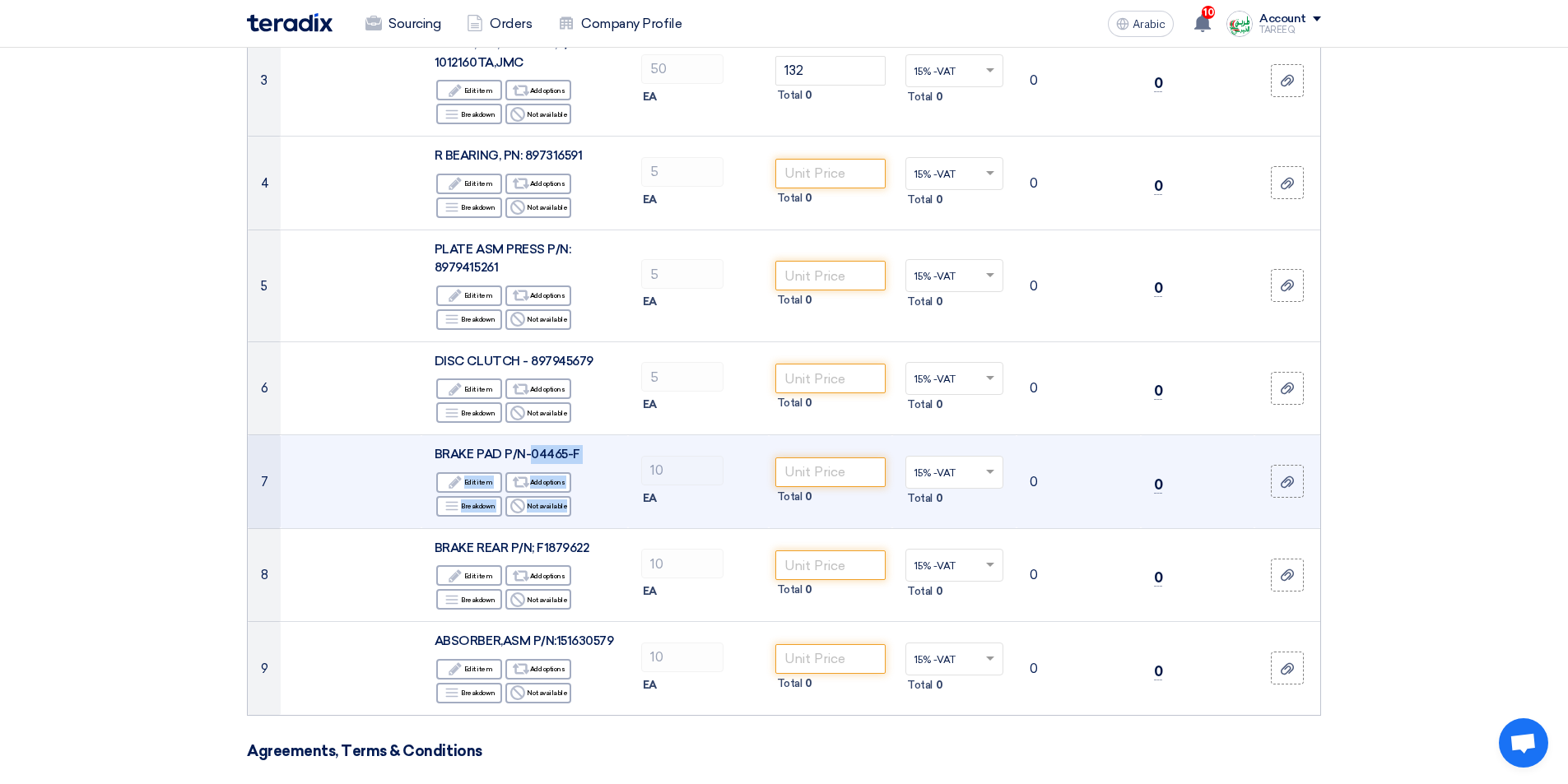
click at [577, 446] on div "BRAKE PAD P/N-04465-F" at bounding box center [524, 455] width 180 height 19
click at [560, 448] on font "BRAKE PAD P/N-04465-F" at bounding box center [507, 454] width 146 height 15
drag, startPoint x: 532, startPoint y: 453, endPoint x: 588, endPoint y: 451, distance: 56.0
click at [588, 451] on div "BRAKE PAD P/N-04465-F" at bounding box center [524, 455] width 180 height 19
copy font "04465-F"
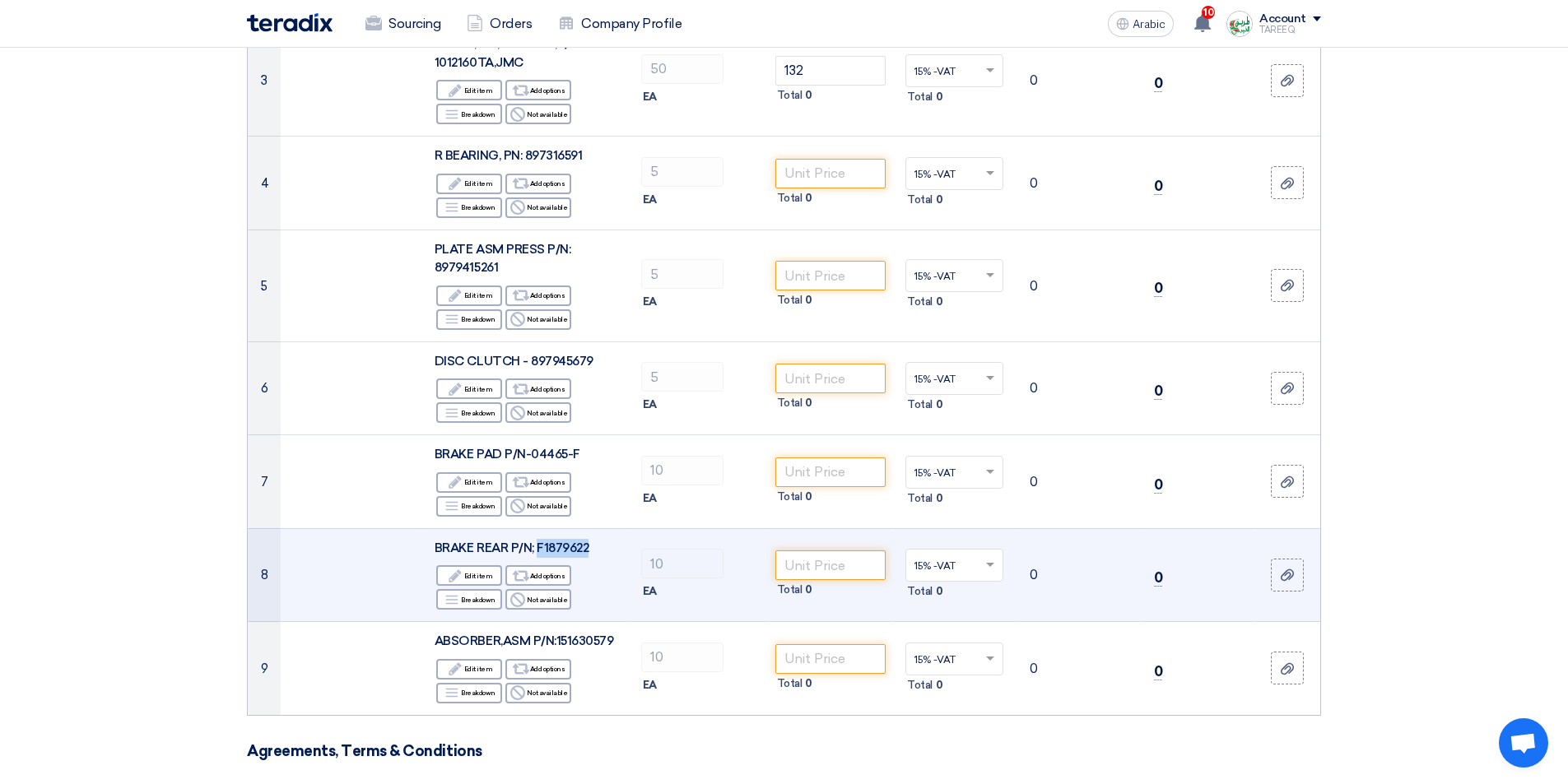
drag, startPoint x: 538, startPoint y: 544, endPoint x: 592, endPoint y: 545, distance: 54.0
click at [592, 545] on div "BRAKE REAR P/N; F1879622" at bounding box center [524, 548] width 180 height 19
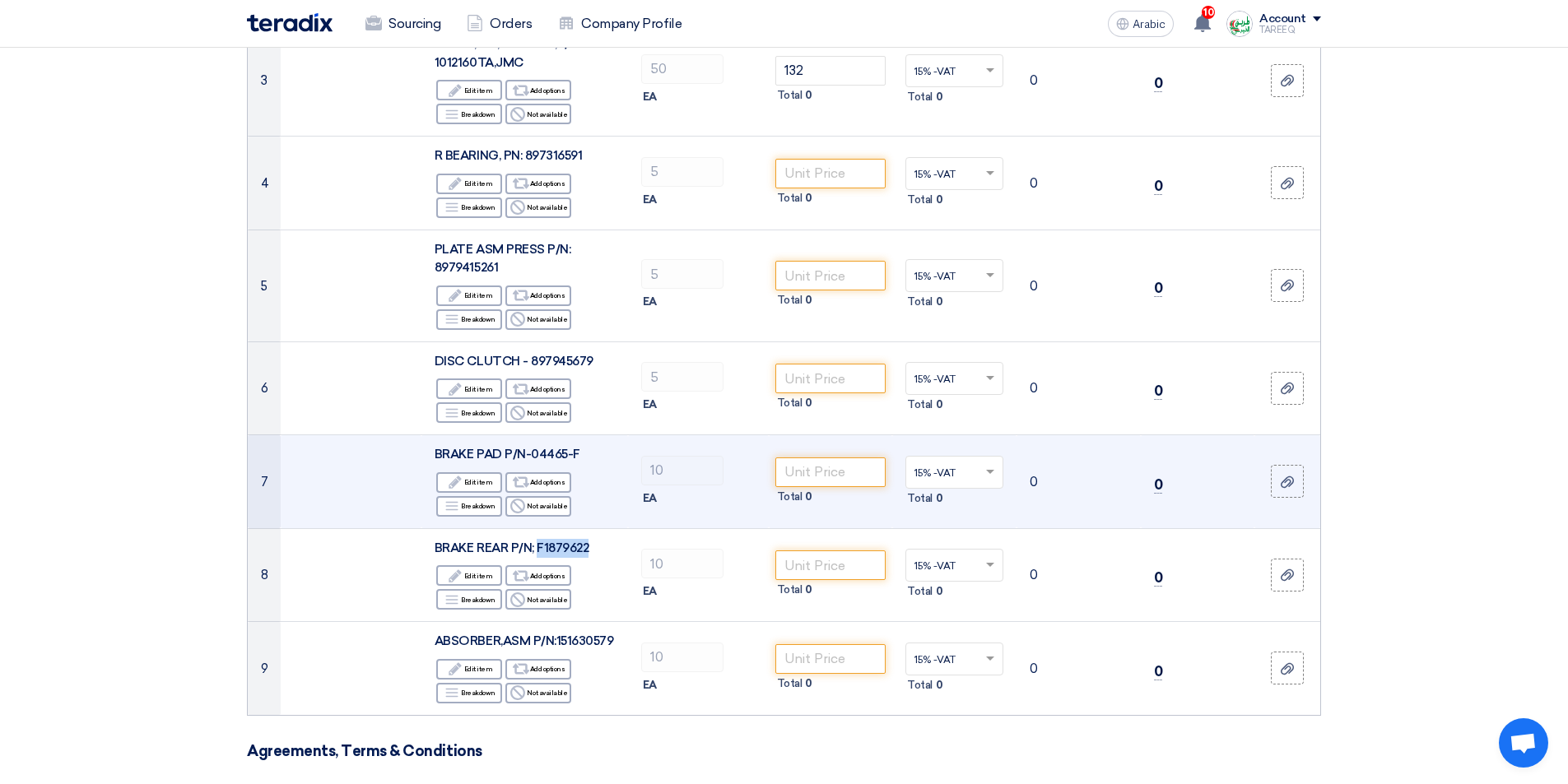
copy font "F1879622"
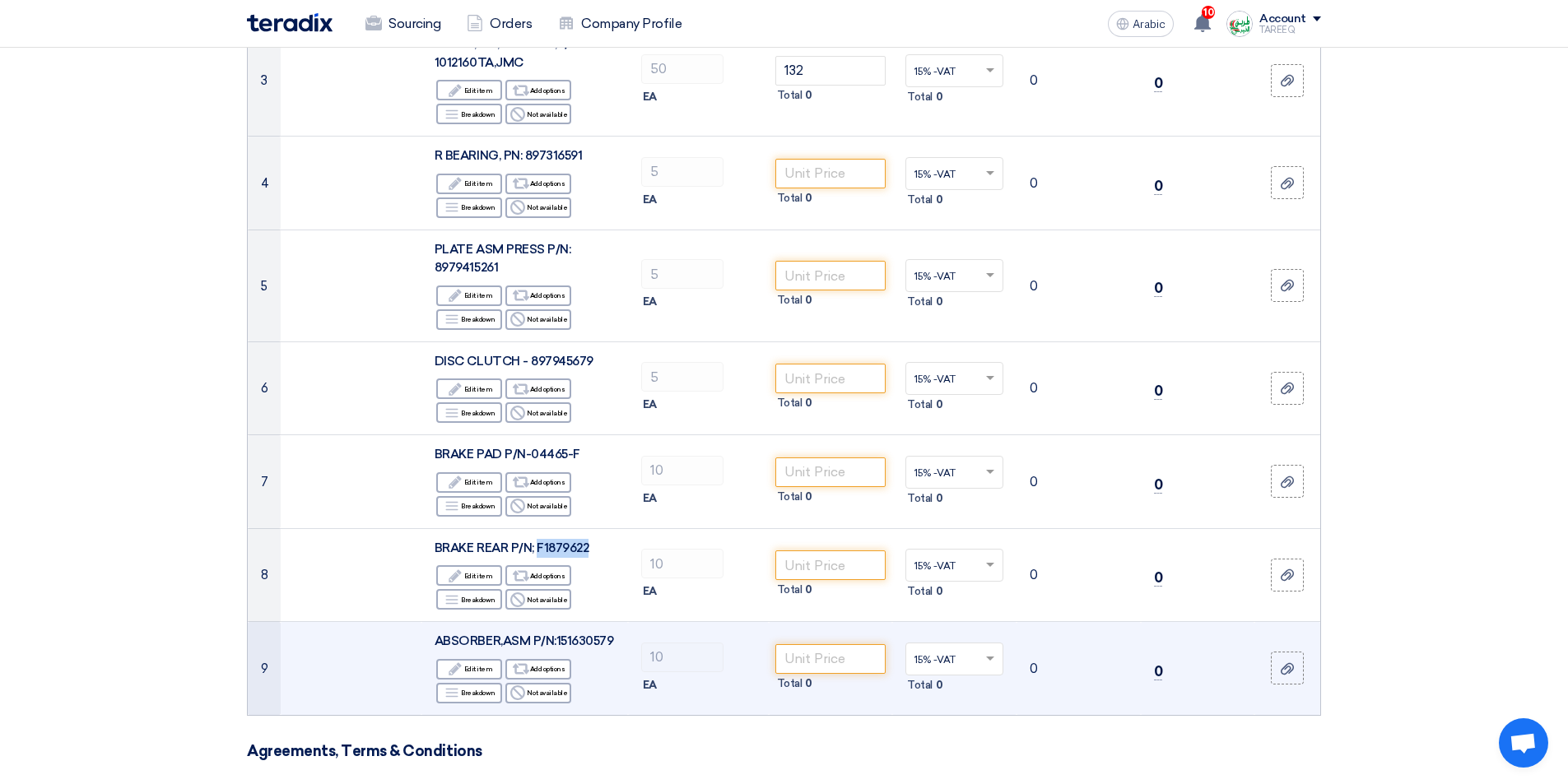
click at [594, 642] on font "ABSORBER,ASM P/N:151630579" at bounding box center [524, 641] width 179 height 15
click at [594, 642] on font "ABSORBER,ASM P/N:151630579" at bounding box center [524, 641] width 179 height 15
copy font "151630579"
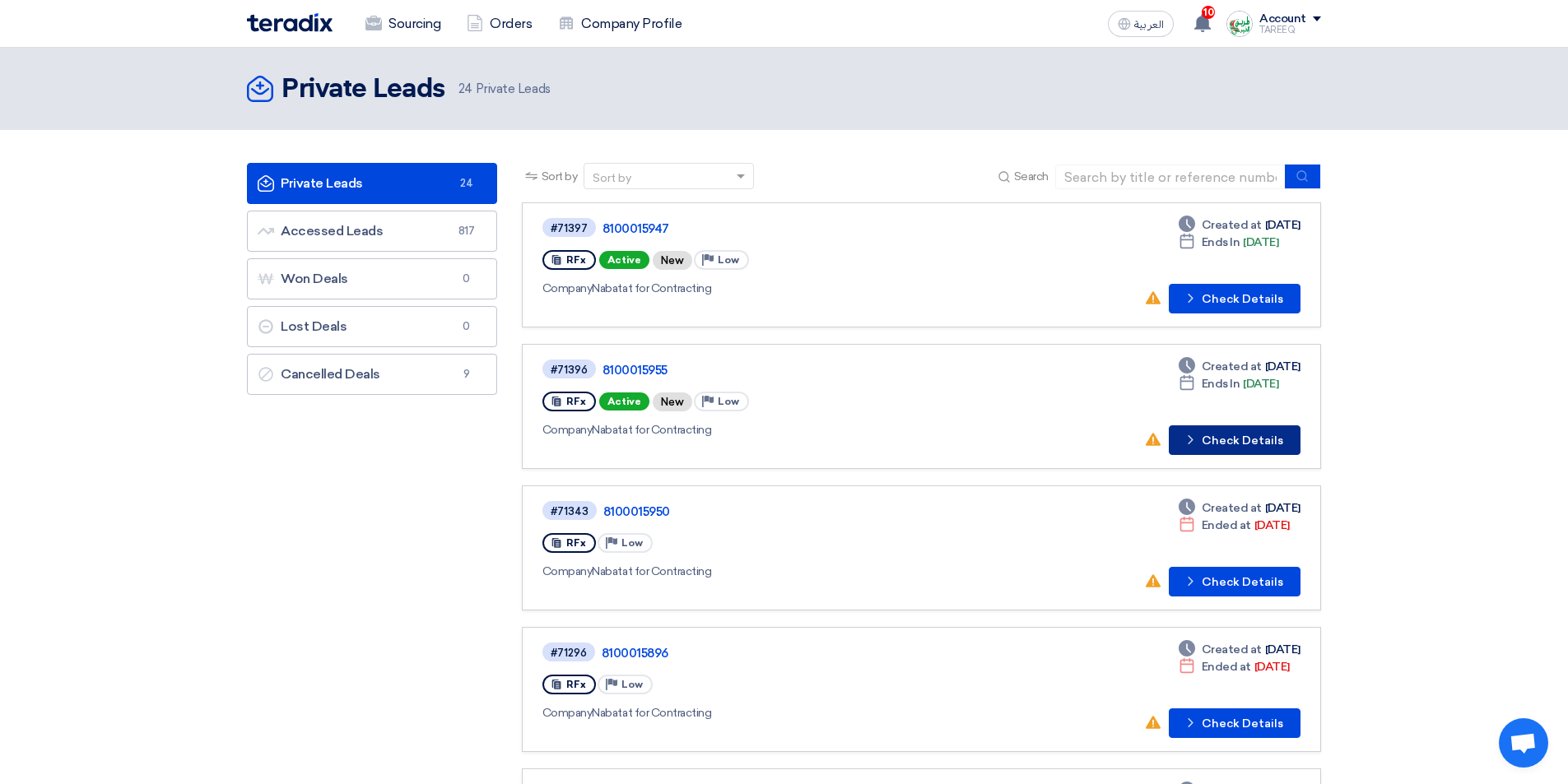
click at [1208, 431] on button "Check details Check Details" at bounding box center [1235, 440] width 132 height 30
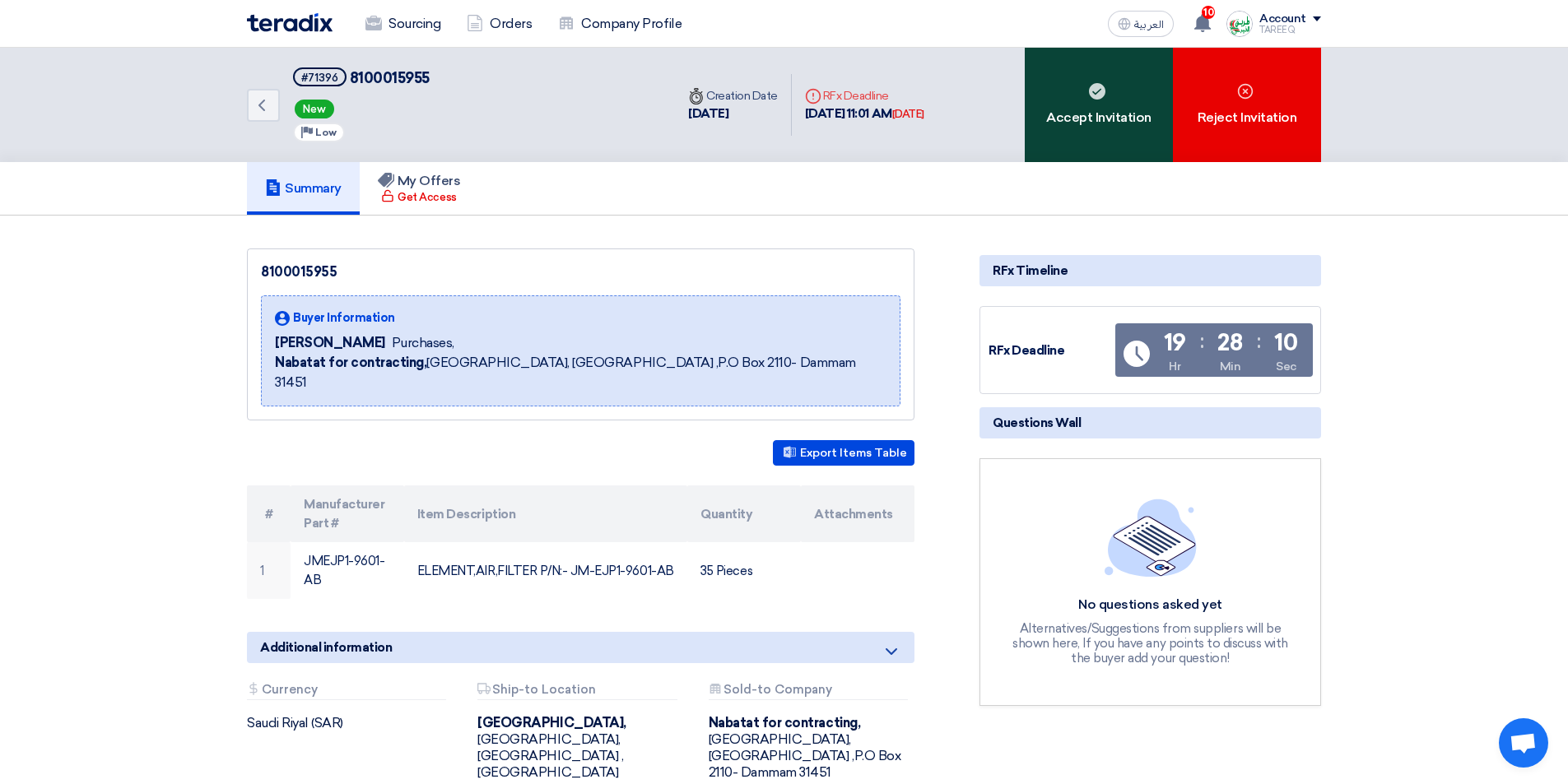
click at [1091, 120] on div "Accept Invitation" at bounding box center [1099, 105] width 149 height 114
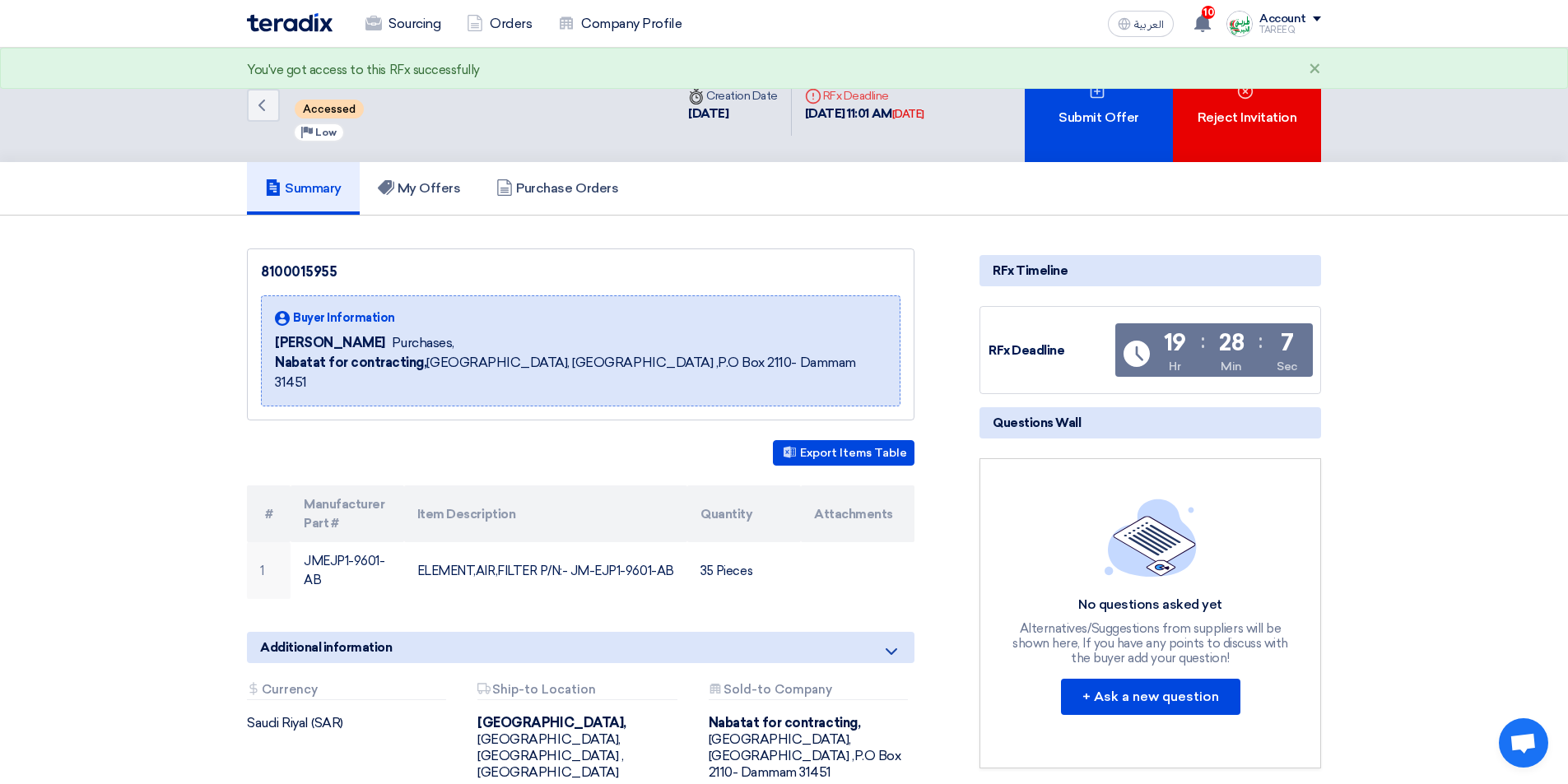
click at [1079, 145] on div "Submit Offer" at bounding box center [1099, 105] width 149 height 114
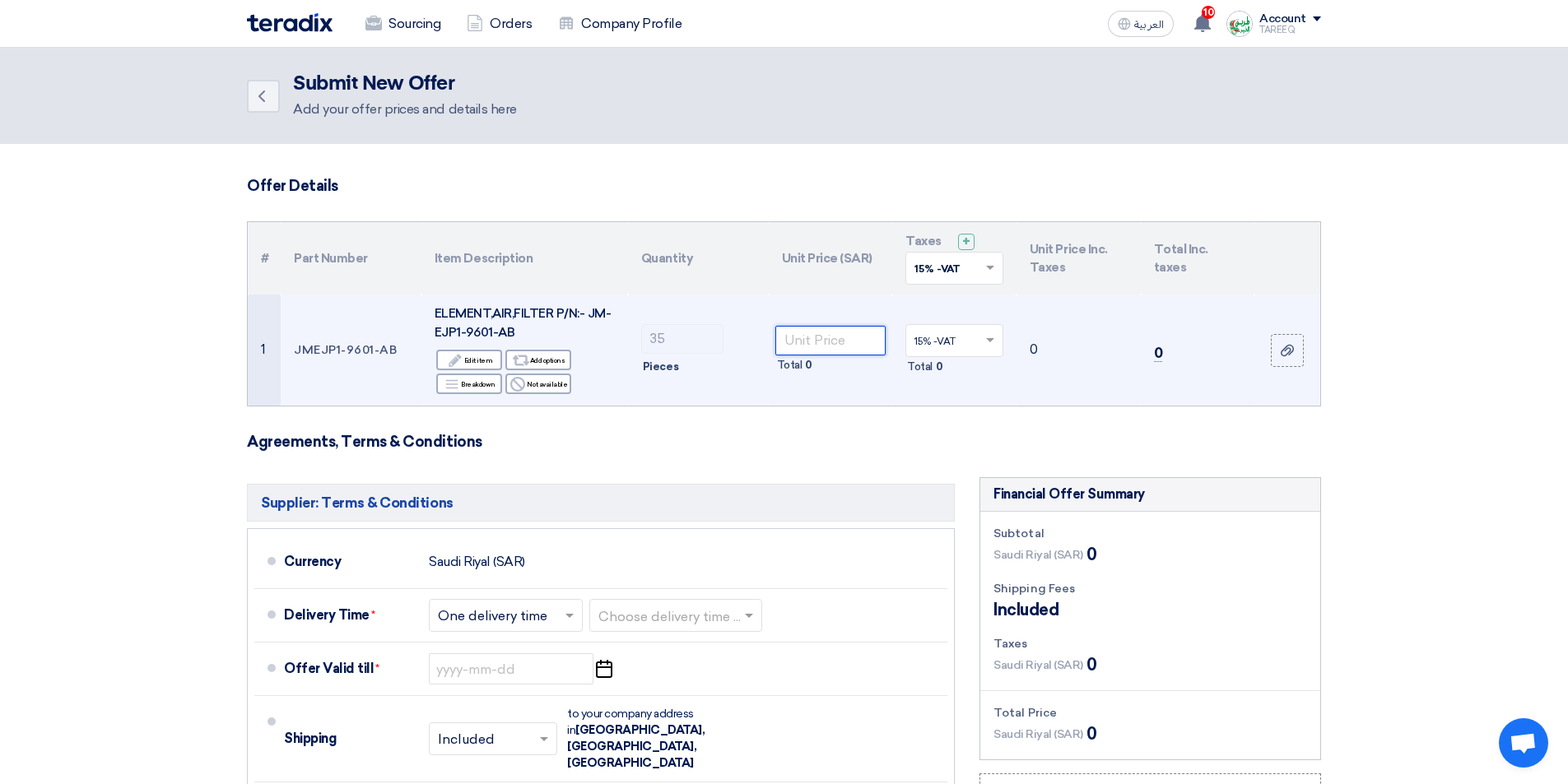
drag, startPoint x: 831, startPoint y: 333, endPoint x: 827, endPoint y: 346, distance: 13.6
click at [831, 334] on input "number" at bounding box center [831, 341] width 111 height 30
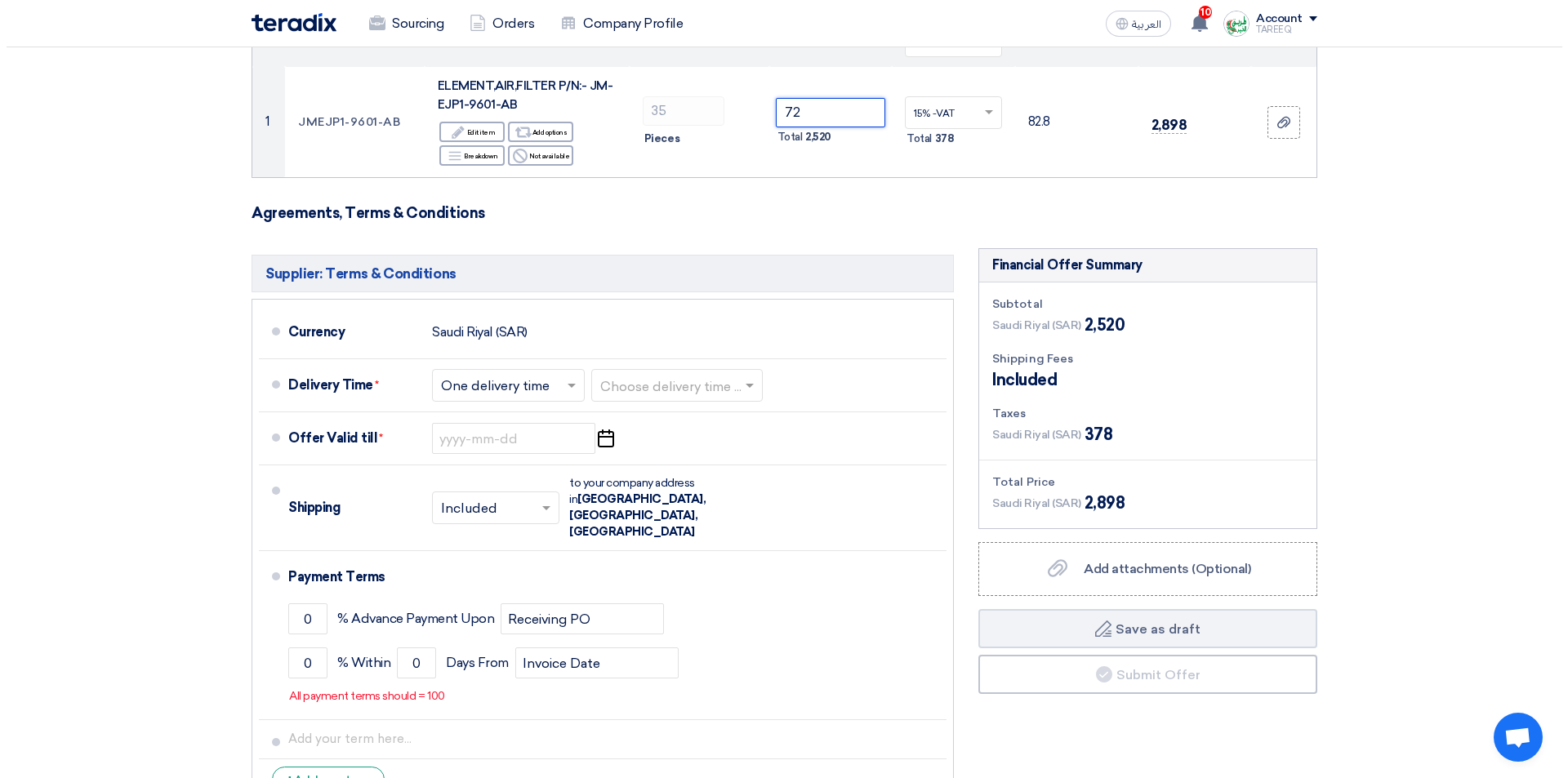
scroll to position [245, 0]
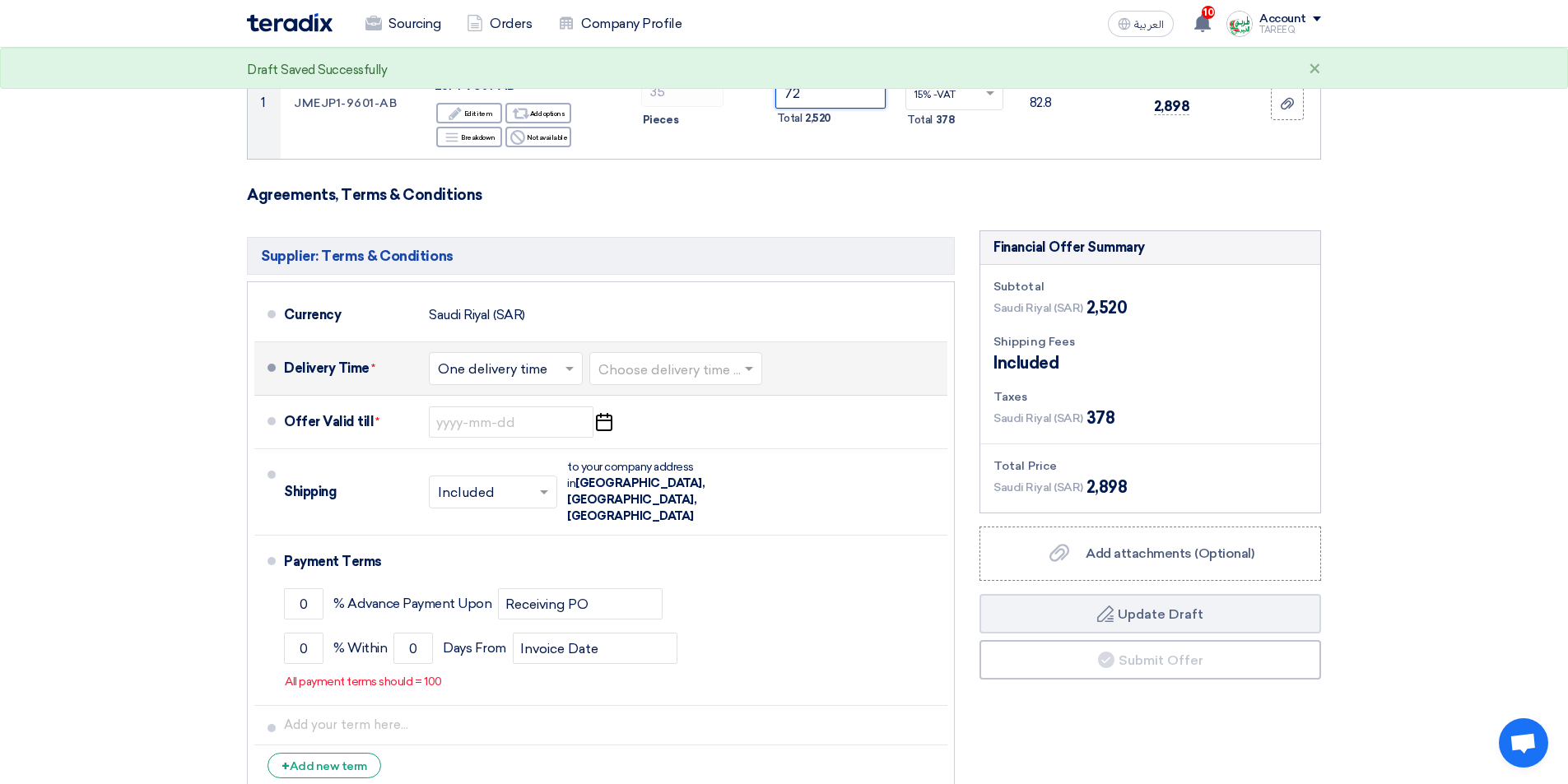
type input "72"
click at [696, 372] on input "text" at bounding box center [677, 370] width 156 height 24
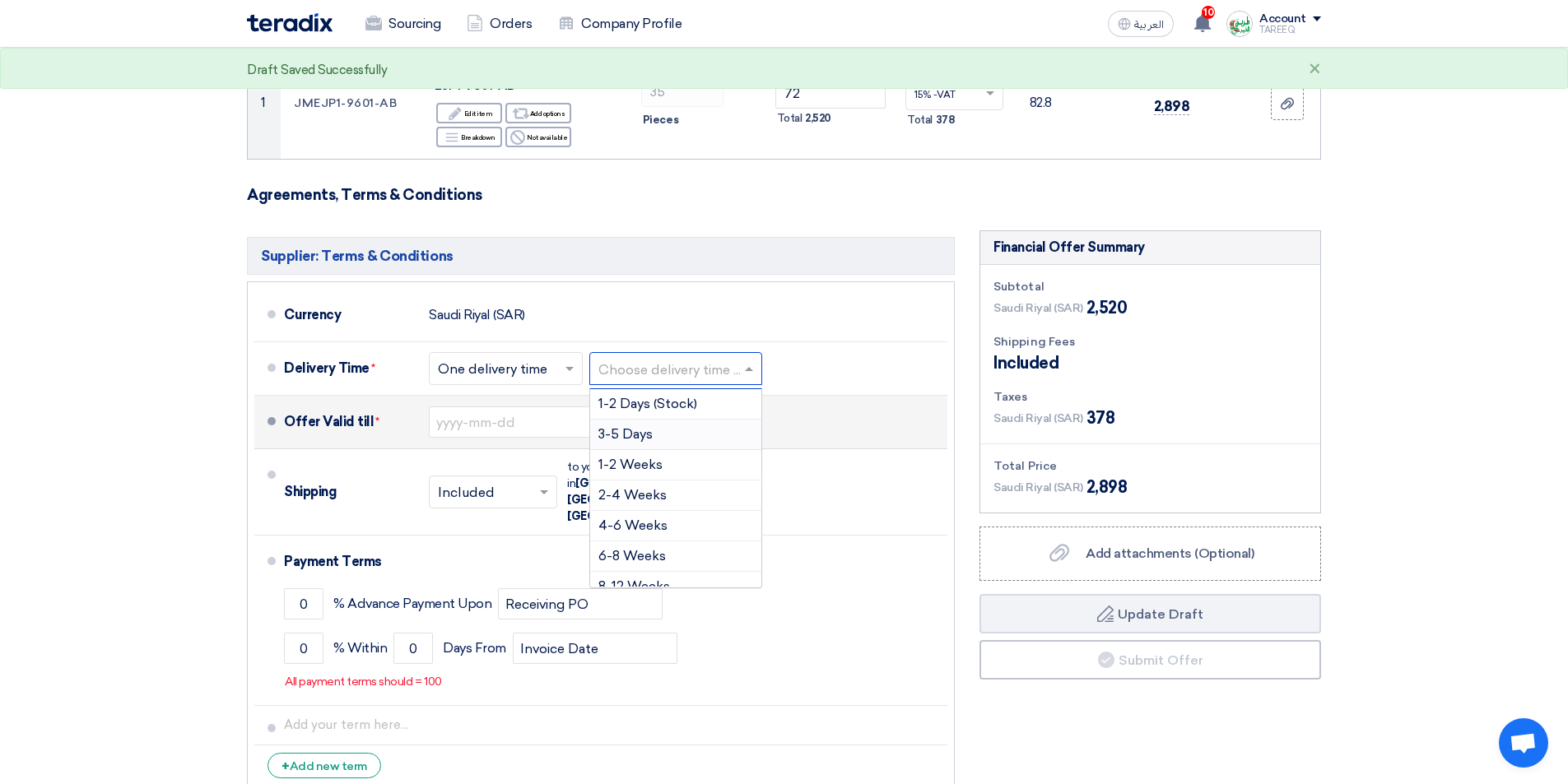
click at [637, 446] on div "3-5 Days" at bounding box center [675, 435] width 171 height 31
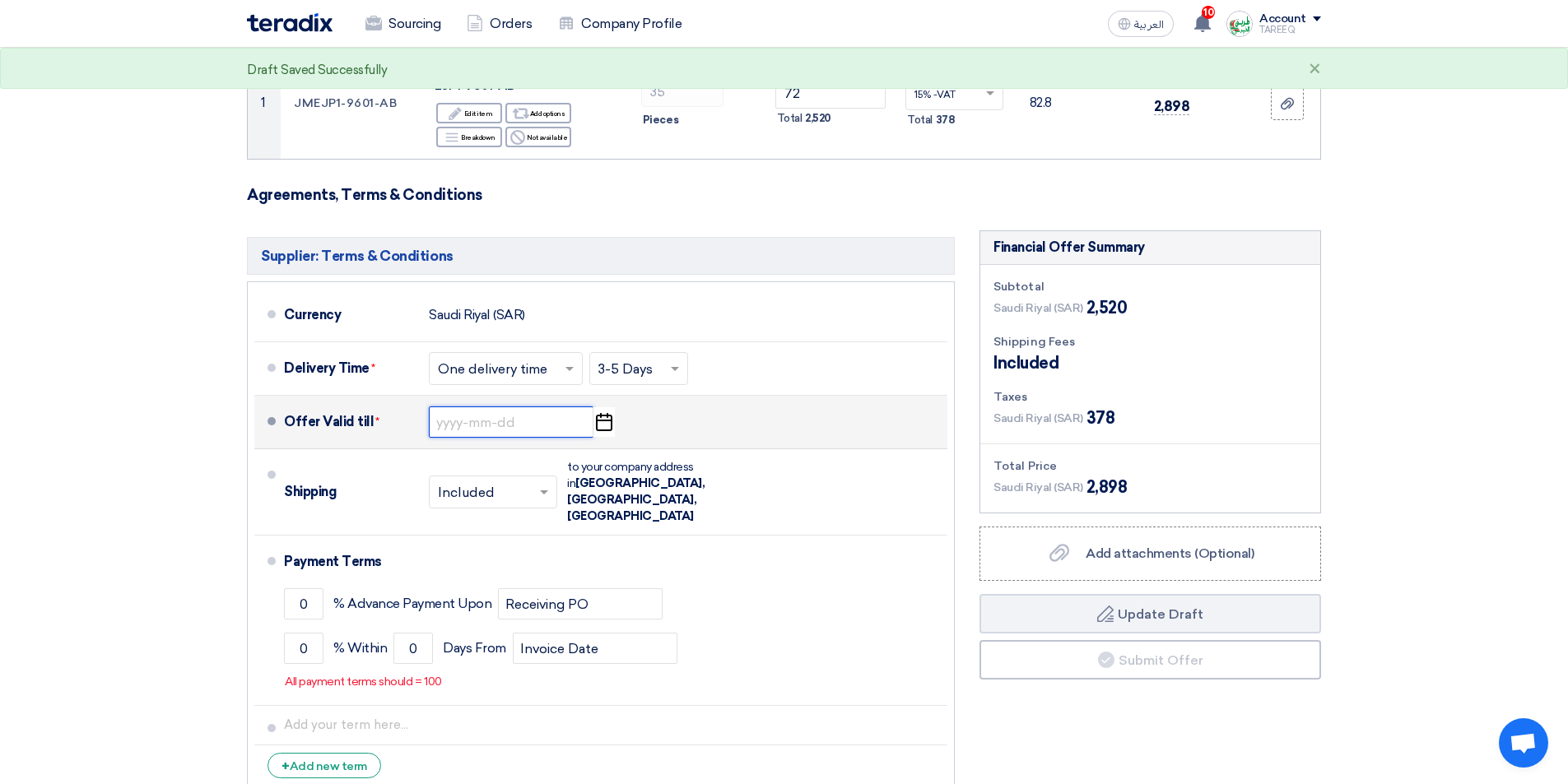
click at [503, 420] on input at bounding box center [511, 423] width 164 height 32
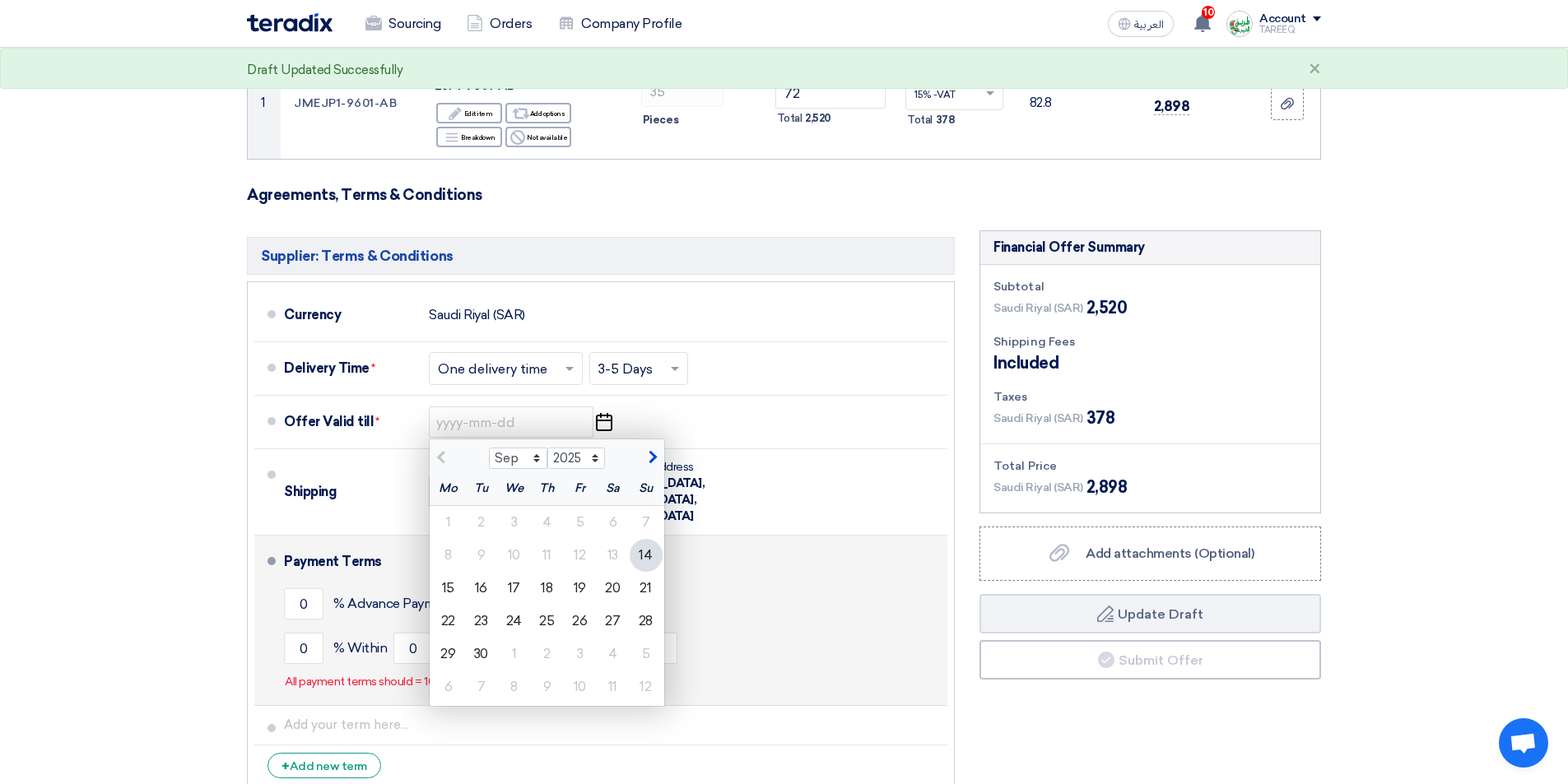
click at [641, 592] on div "21" at bounding box center [645, 588] width 33 height 33
type input "9/21/2025"
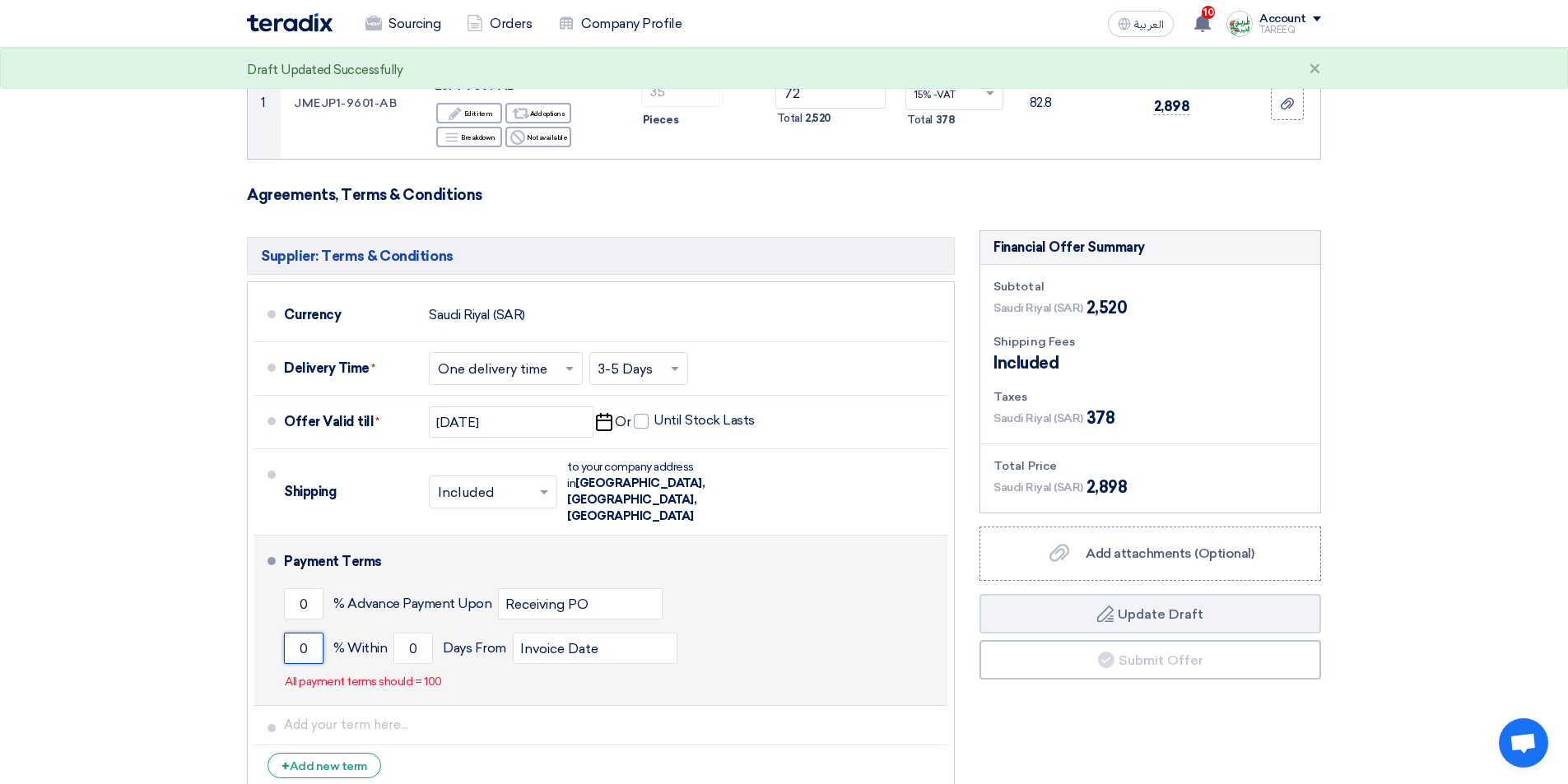
click at [295, 633] on input "0" at bounding box center [303, 649] width 40 height 32
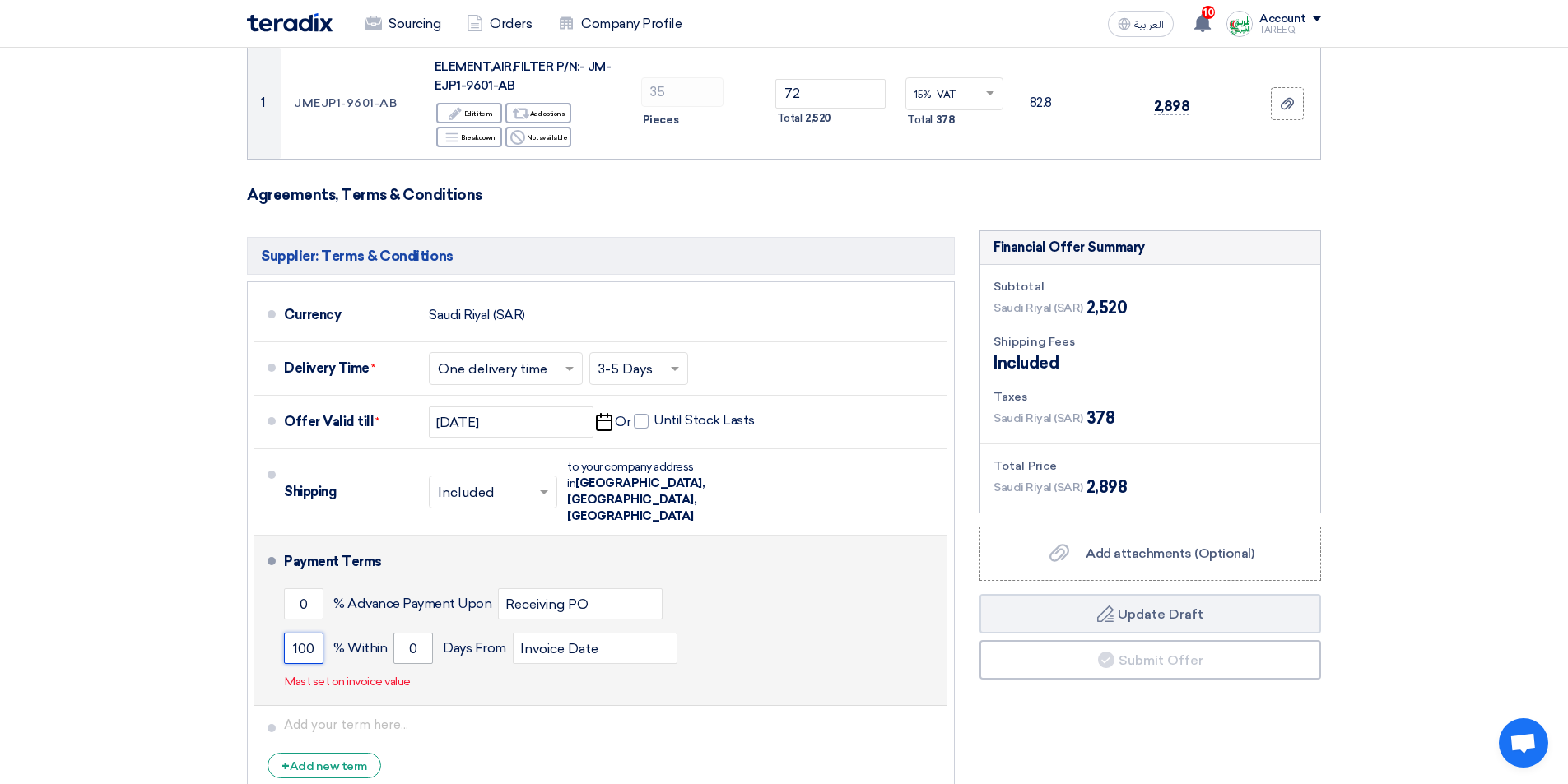
type input "100"
click at [406, 633] on input "0" at bounding box center [413, 649] width 40 height 32
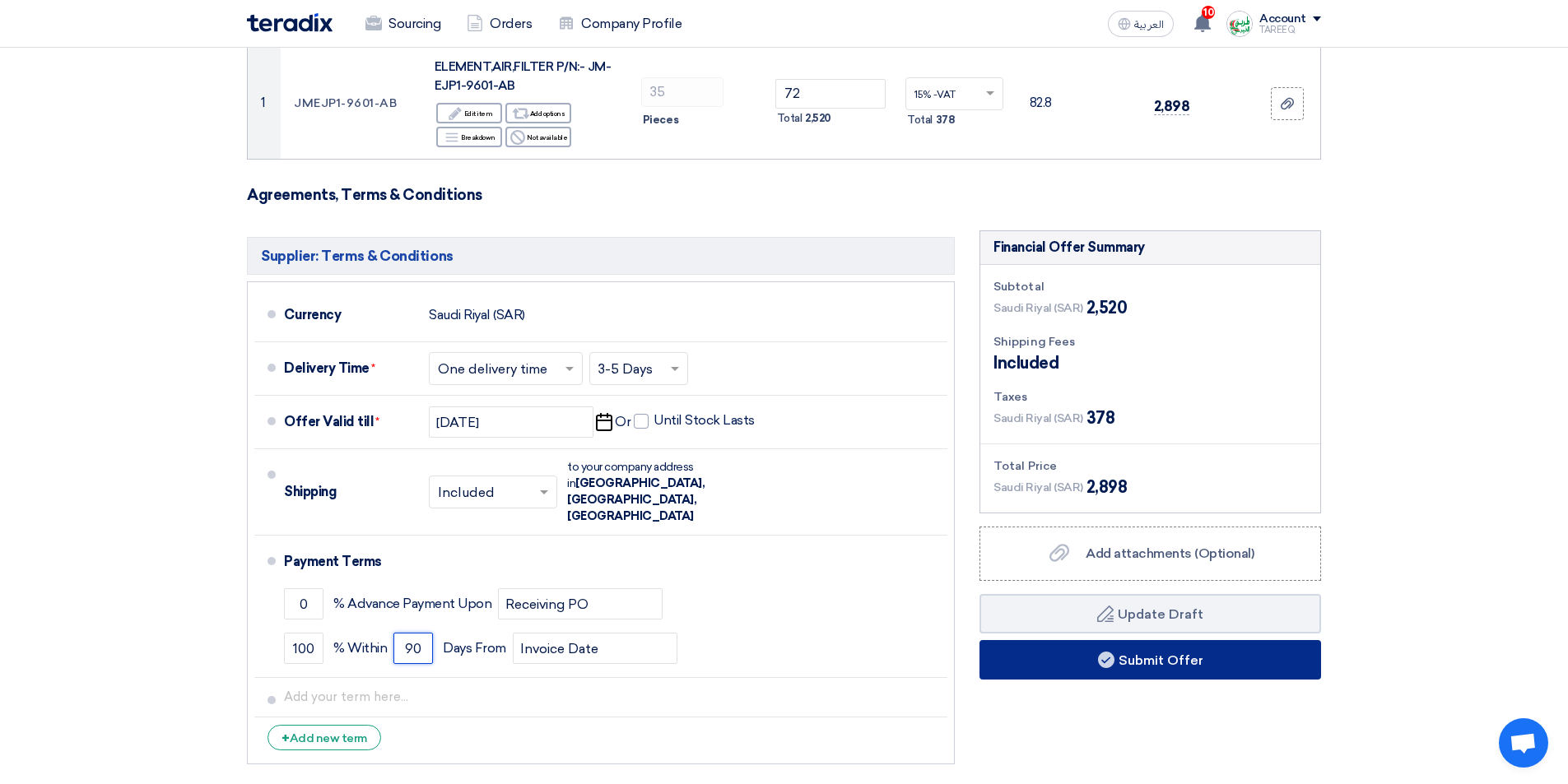
type input "90"
click at [1010, 669] on button "Submit Offer" at bounding box center [1150, 660] width 342 height 40
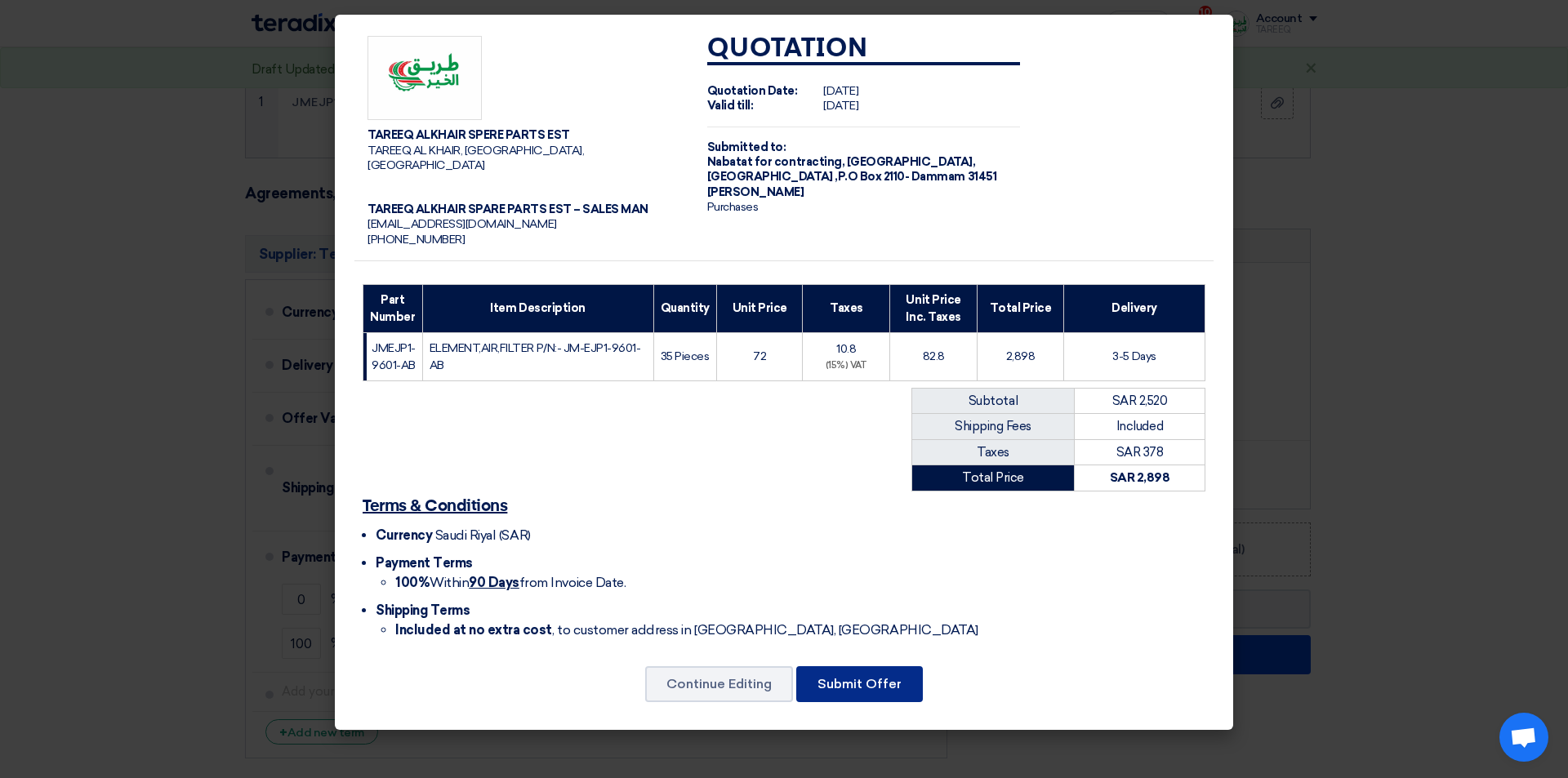
click at [905, 666] on button "Submit Offer" at bounding box center [859, 684] width 126 height 36
